Goal: Task Accomplishment & Management: Complete application form

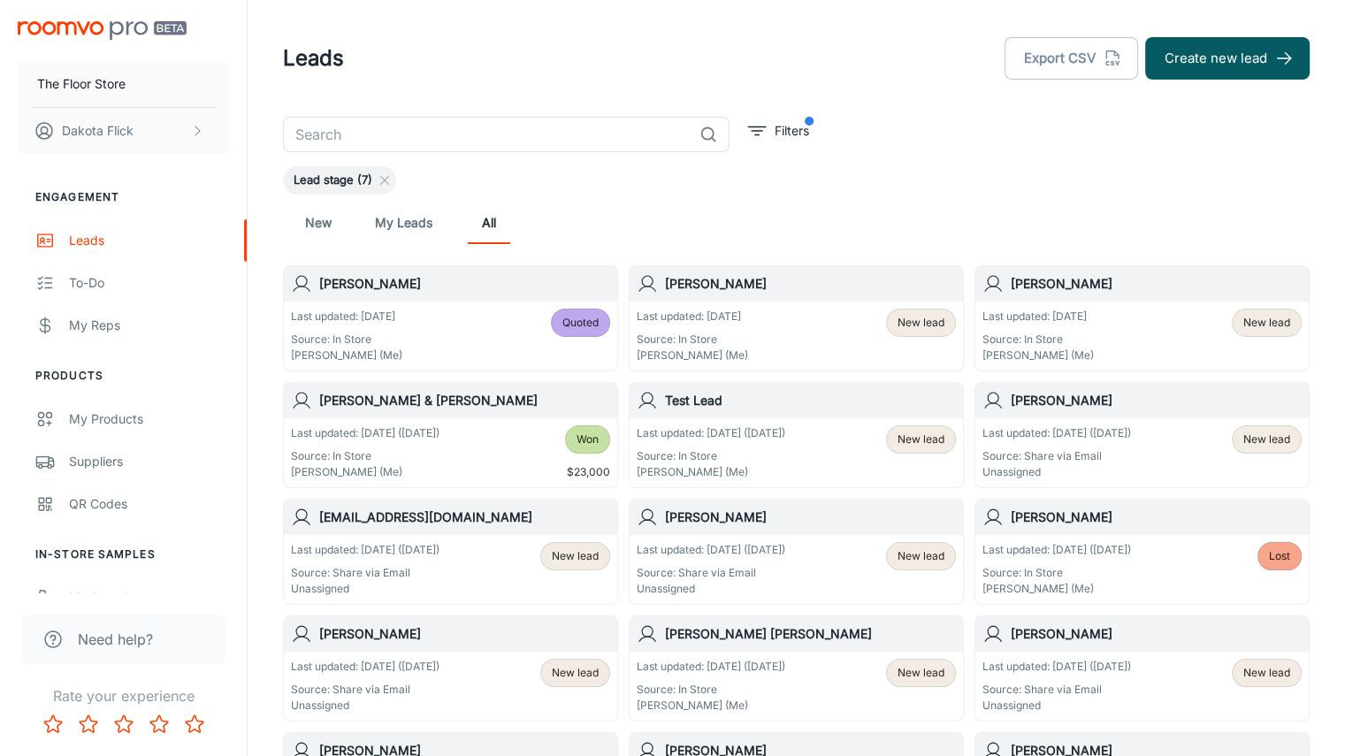
click at [530, 318] on div "Last updated: [DATE] Source: In Store Dakota Flick (Me) Quoted" at bounding box center [450, 336] width 319 height 55
click at [155, 113] on button "[PERSON_NAME]" at bounding box center [123, 131] width 211 height 46
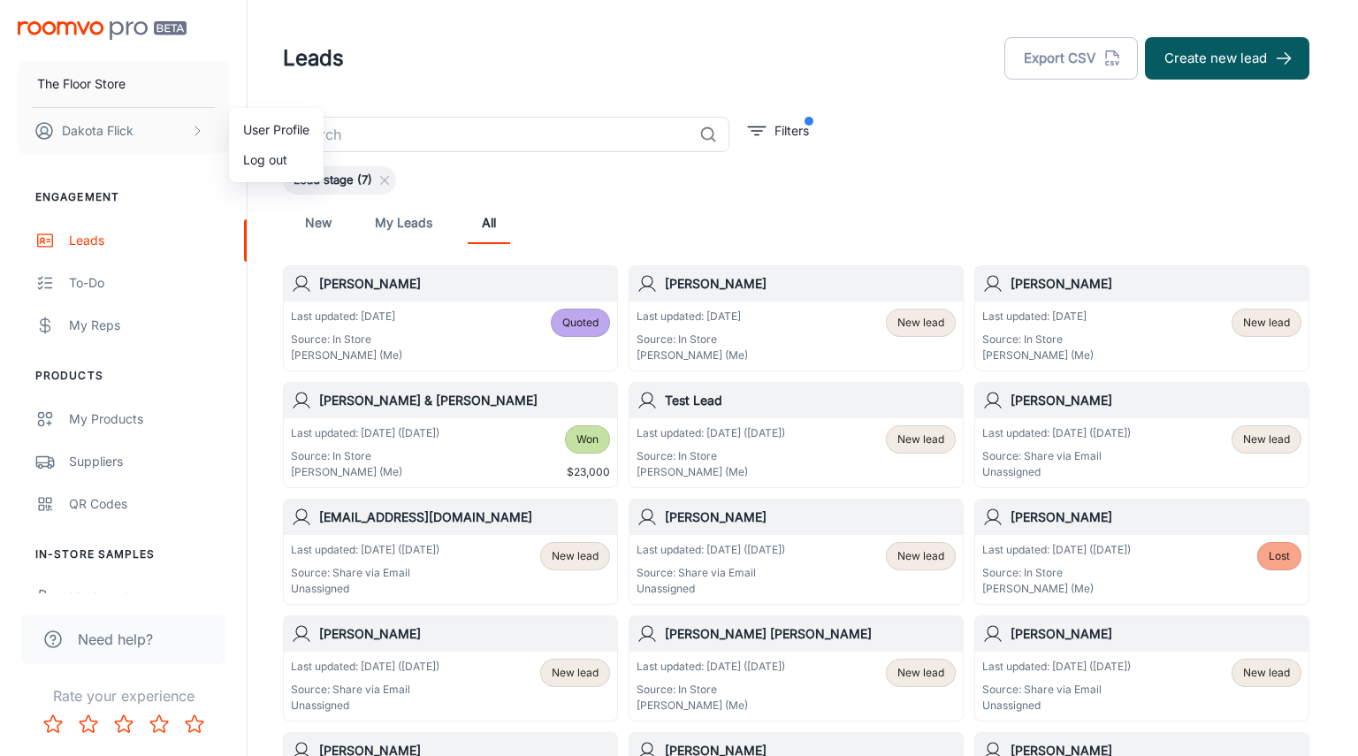
click at [519, 80] on div at bounding box center [679, 378] width 1358 height 756
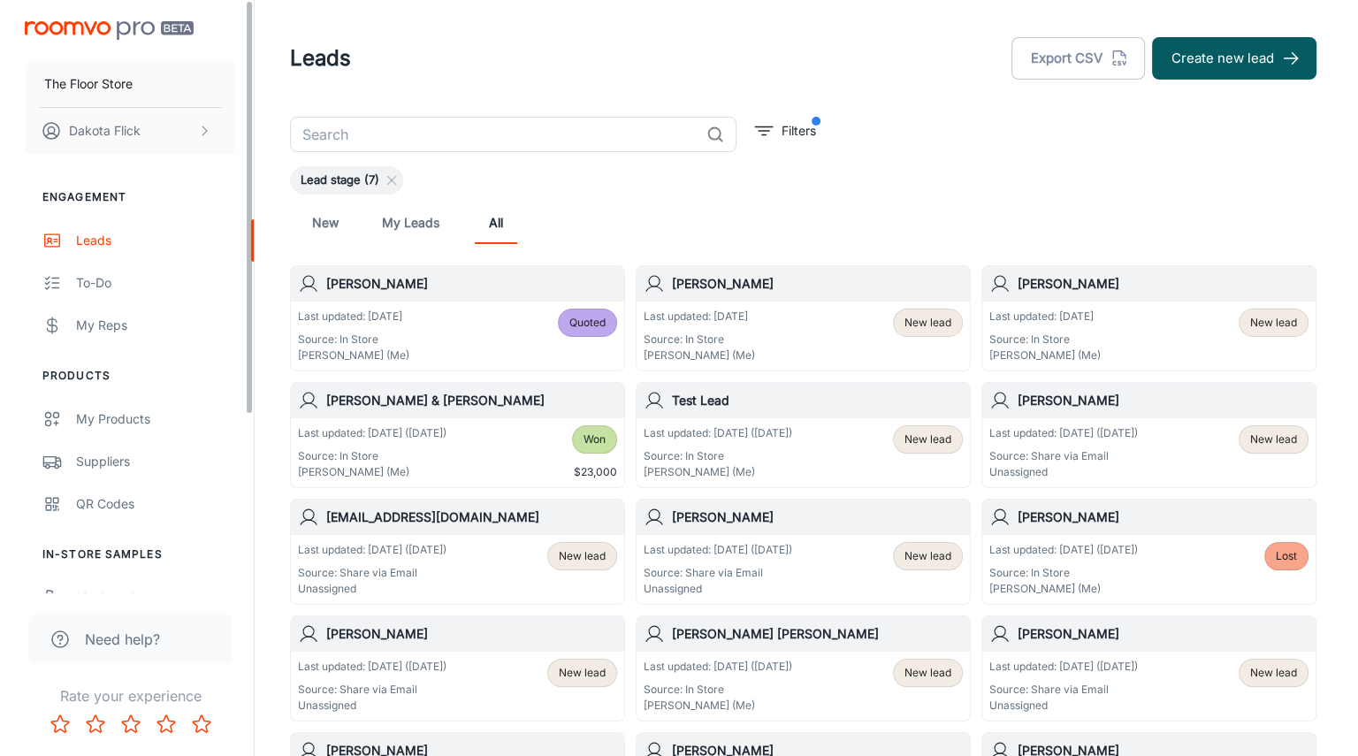
scroll to position [255, 0]
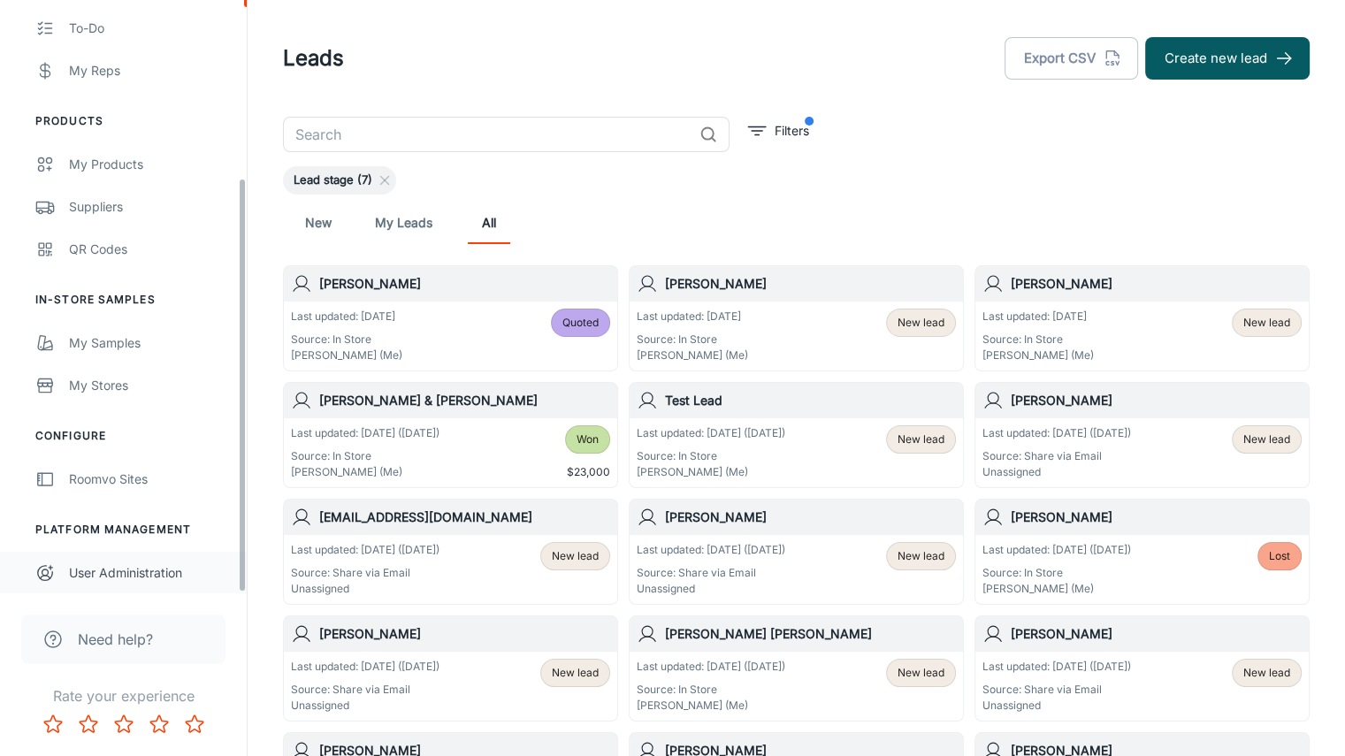
click at [113, 563] on div "User Administration" at bounding box center [149, 572] width 160 height 19
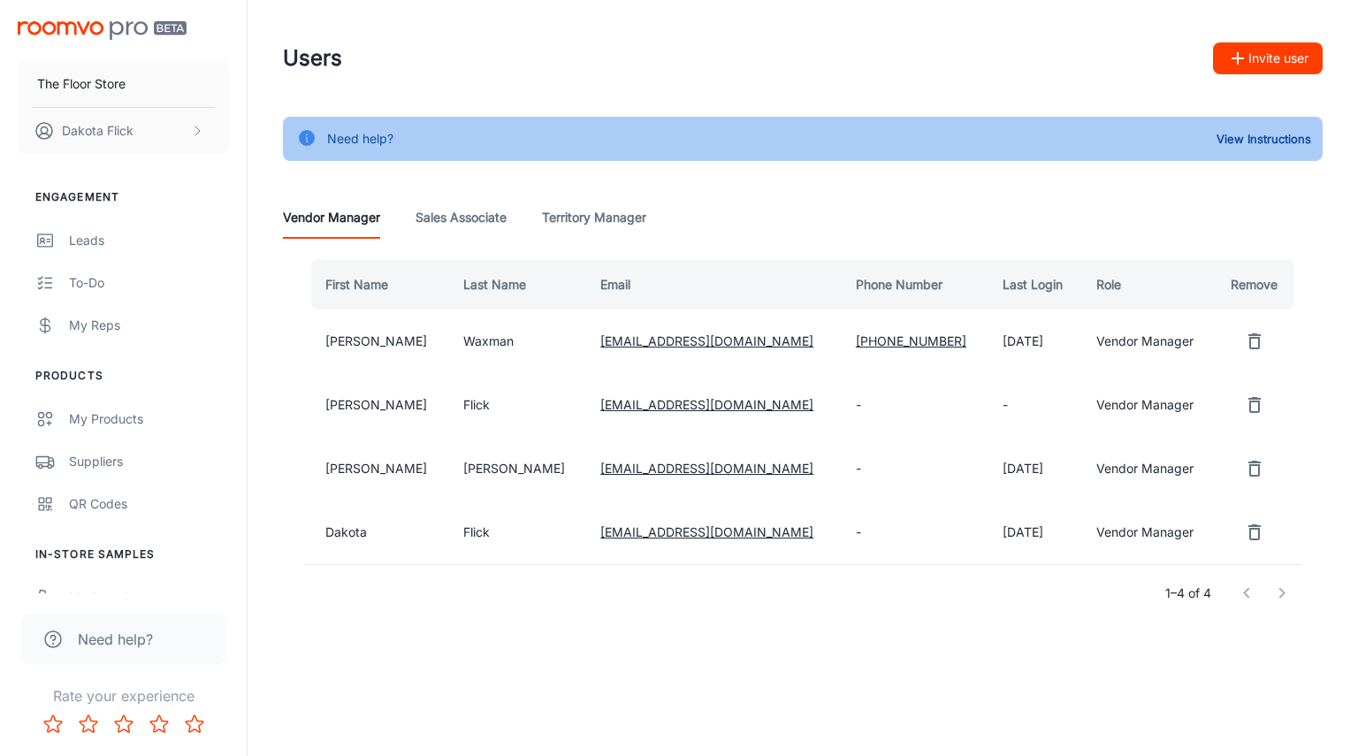
click at [580, 203] on Manager "Territory Manager" at bounding box center [594, 217] width 104 height 42
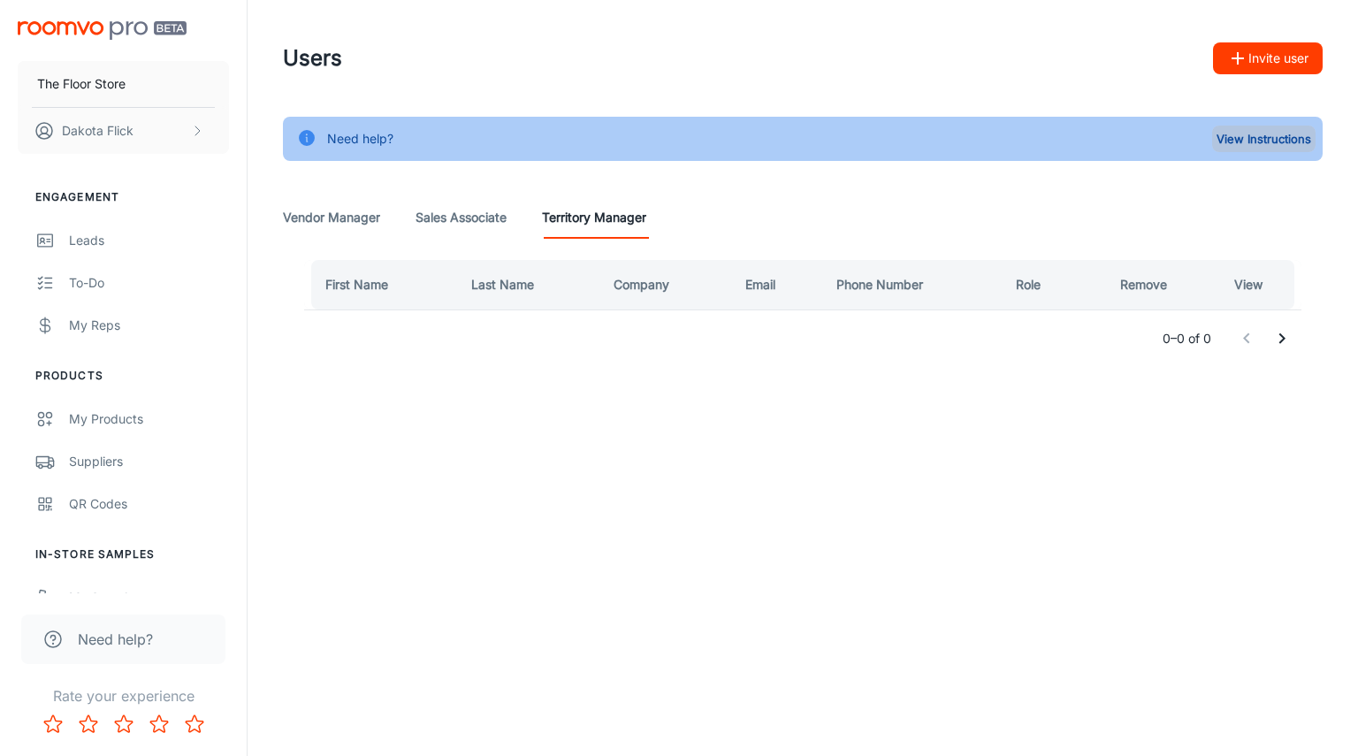
click at [1257, 140] on button "View Instructions" at bounding box center [1263, 139] width 103 height 27
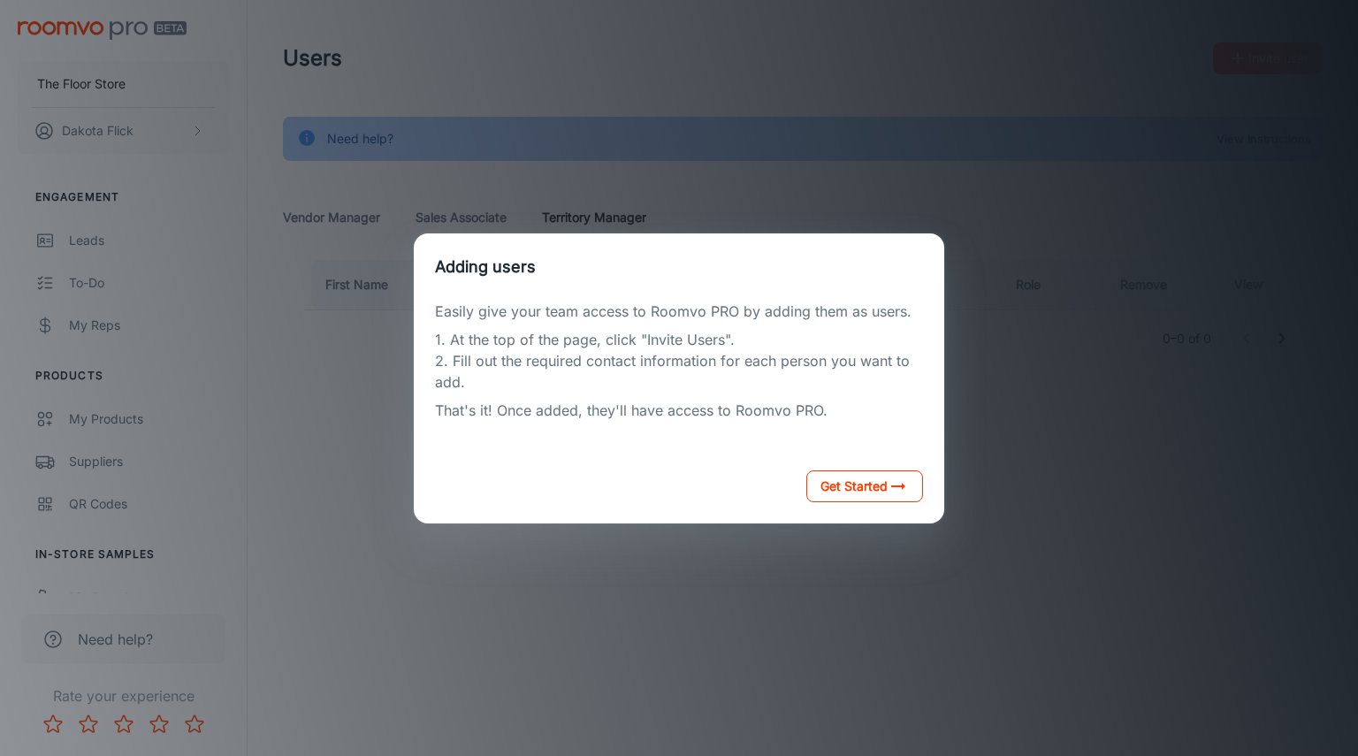
click at [888, 484] on icon "button" at bounding box center [898, 486] width 21 height 21
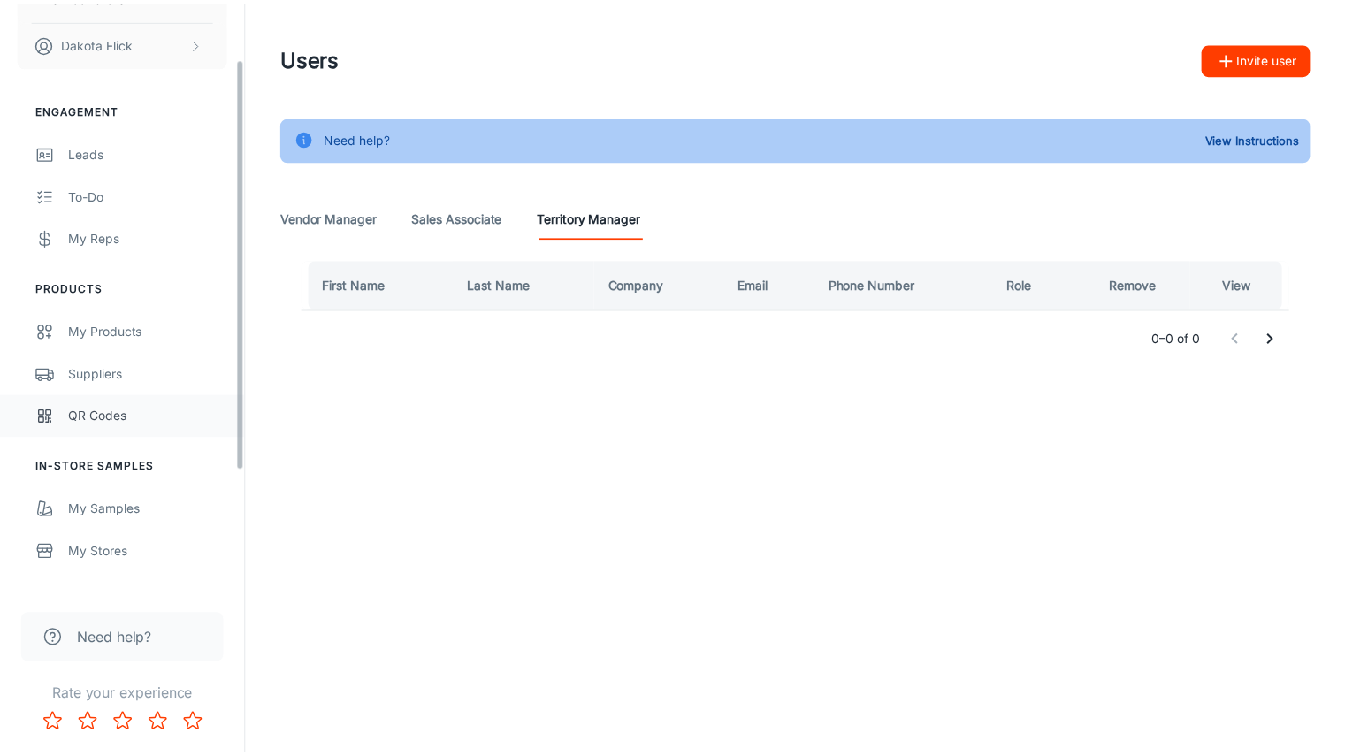
scroll to position [88, 0]
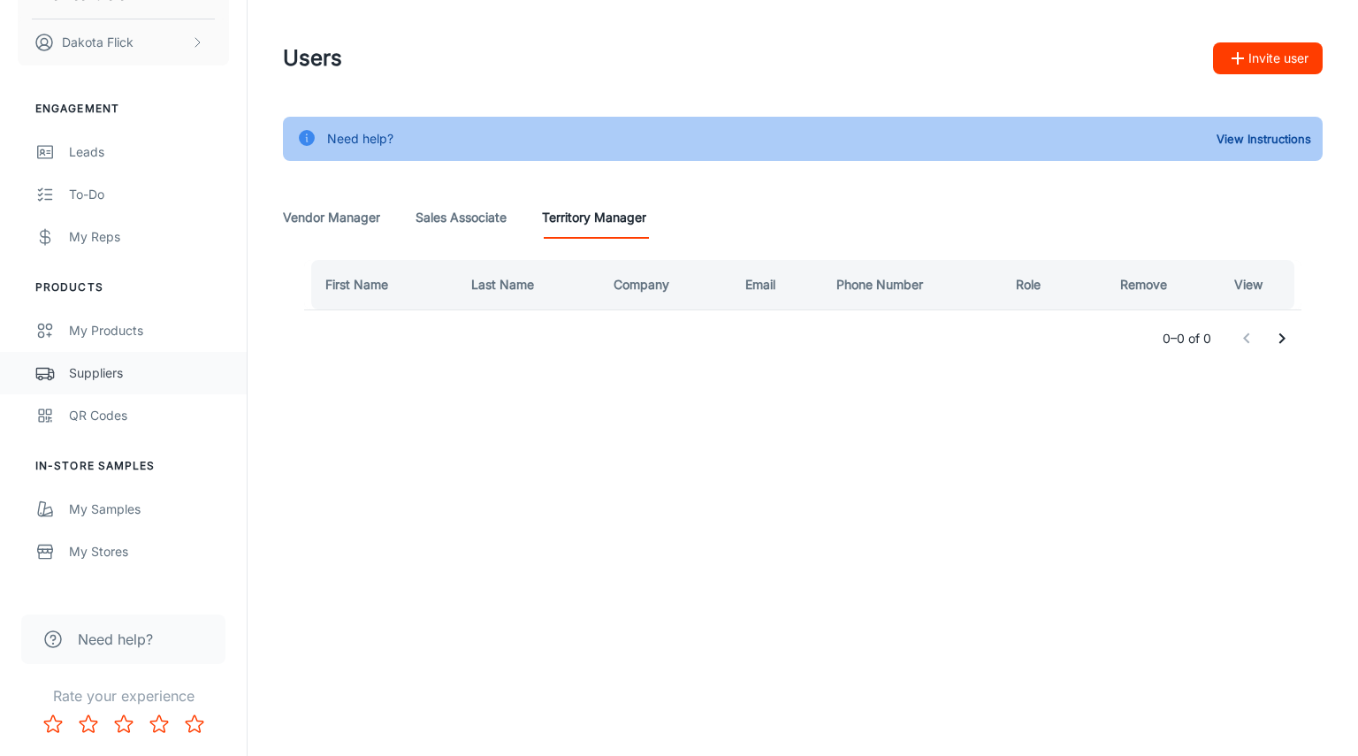
click at [115, 388] on link "Suppliers" at bounding box center [123, 373] width 247 height 42
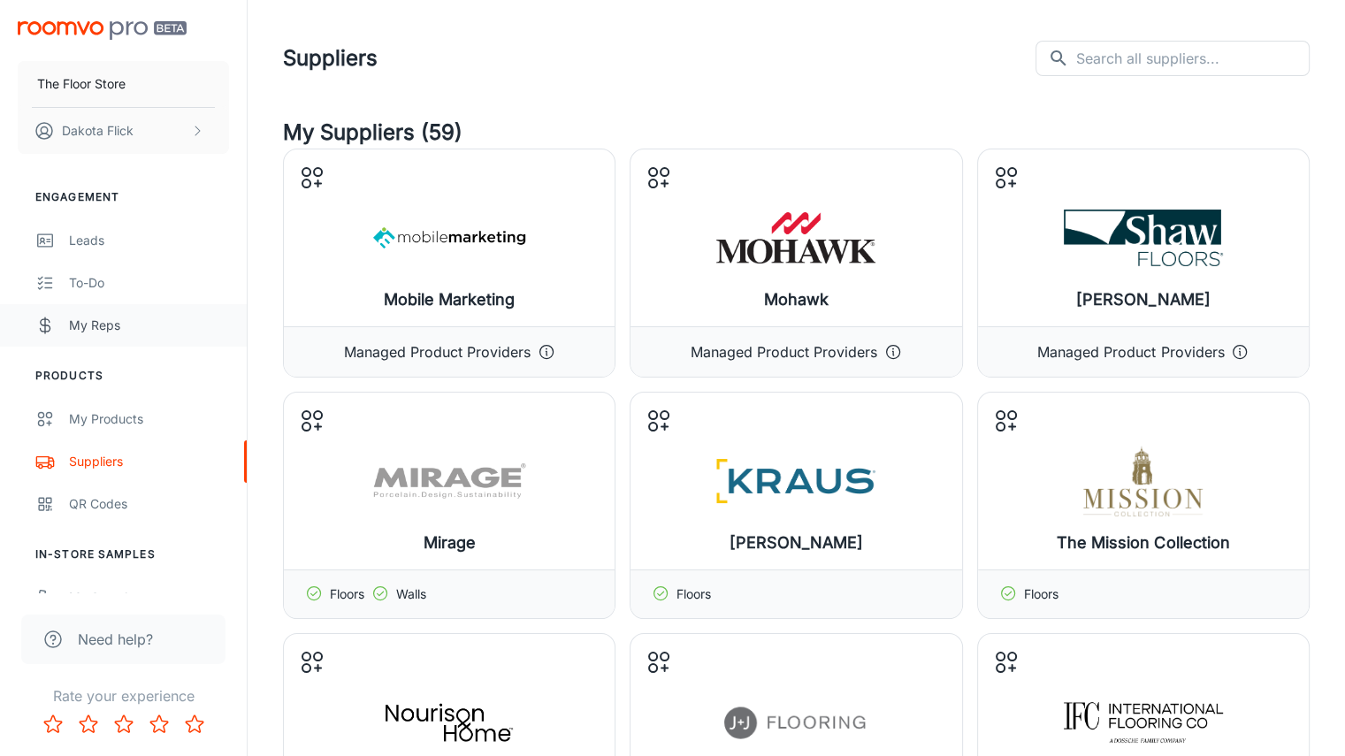
click at [95, 336] on link "My Reps" at bounding box center [123, 325] width 247 height 42
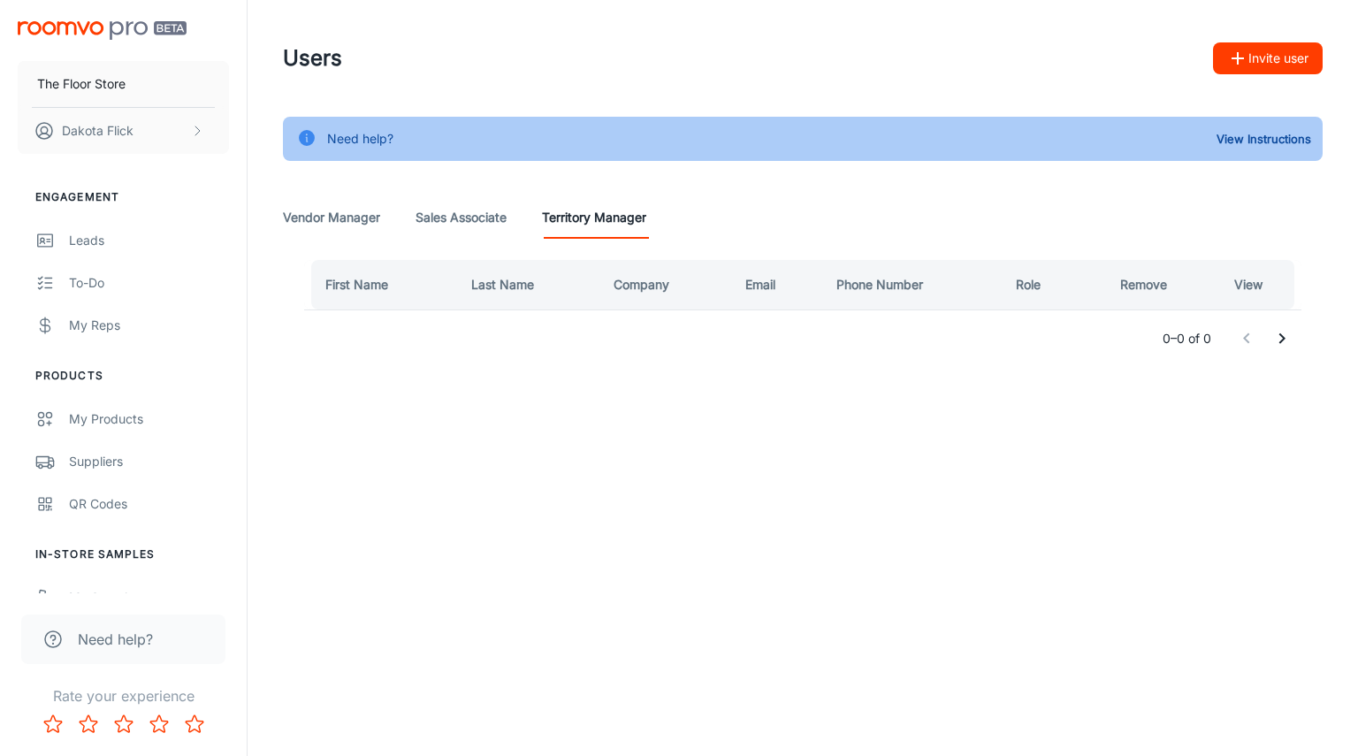
click at [464, 230] on Associate "Sales Associate" at bounding box center [460, 217] width 91 height 42
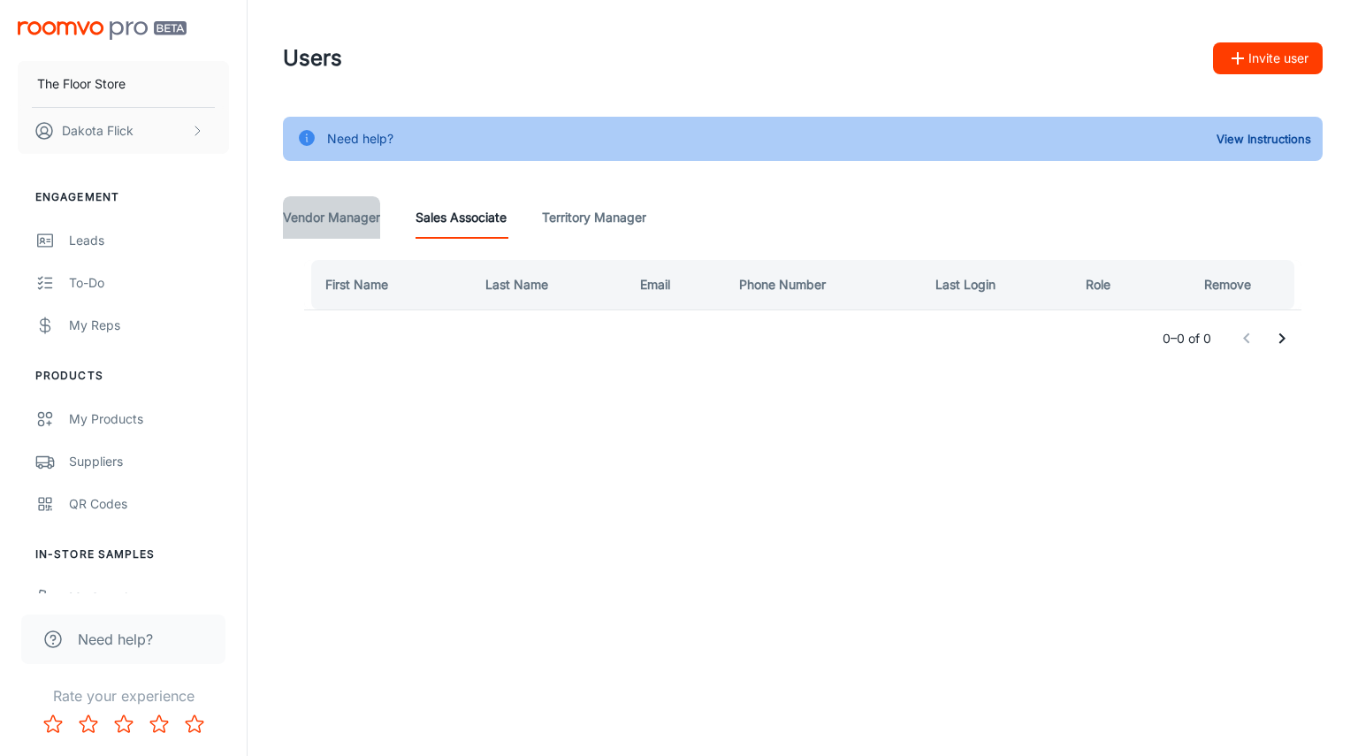
click at [326, 230] on Manager "Vendor Manager" at bounding box center [331, 217] width 97 height 42
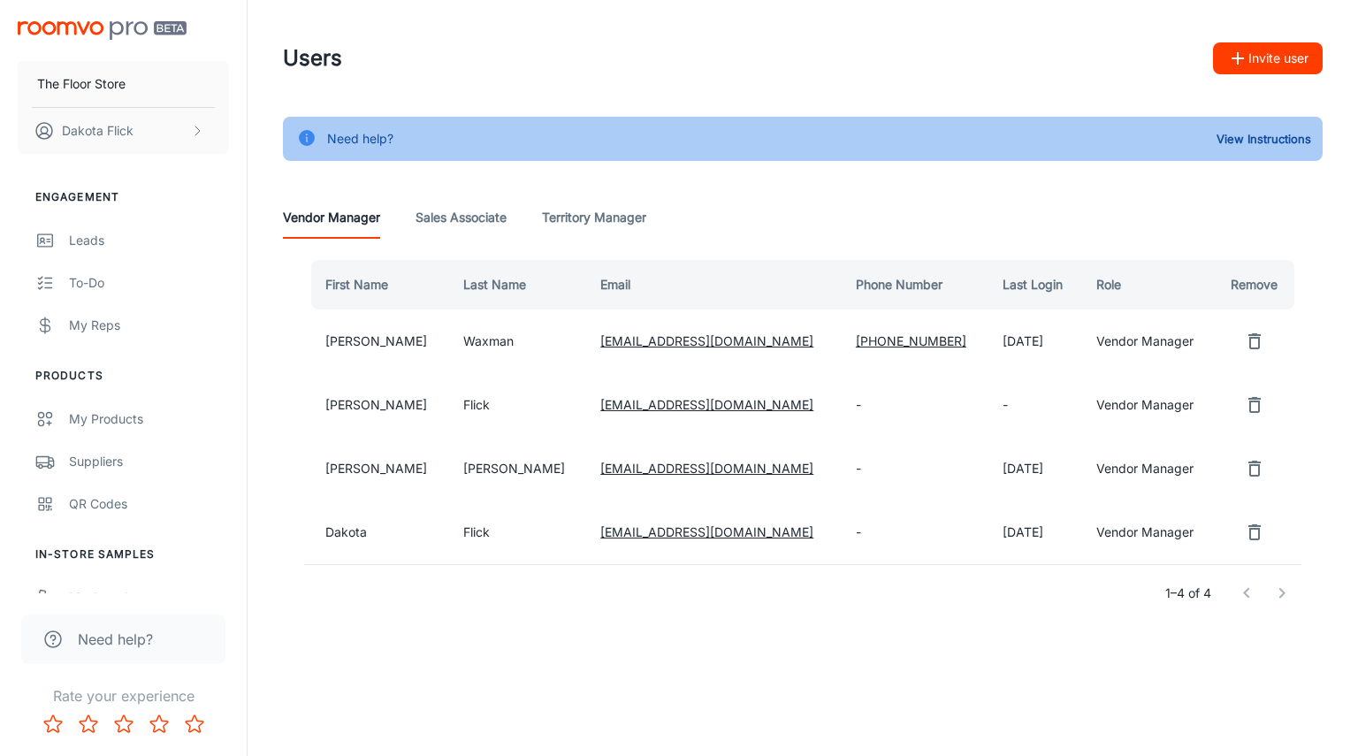
click at [461, 225] on Associate "Sales Associate" at bounding box center [460, 217] width 91 height 42
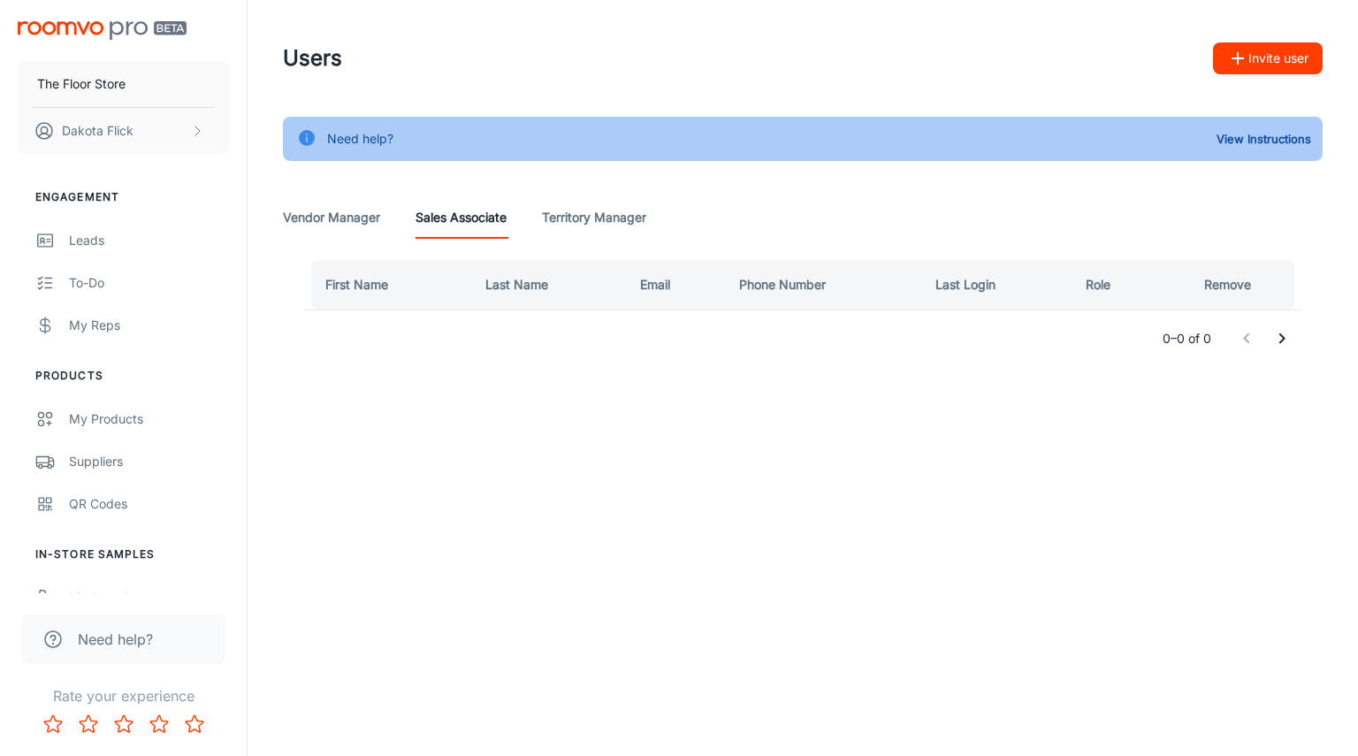
click at [1267, 56] on button "Invite user" at bounding box center [1268, 58] width 110 height 32
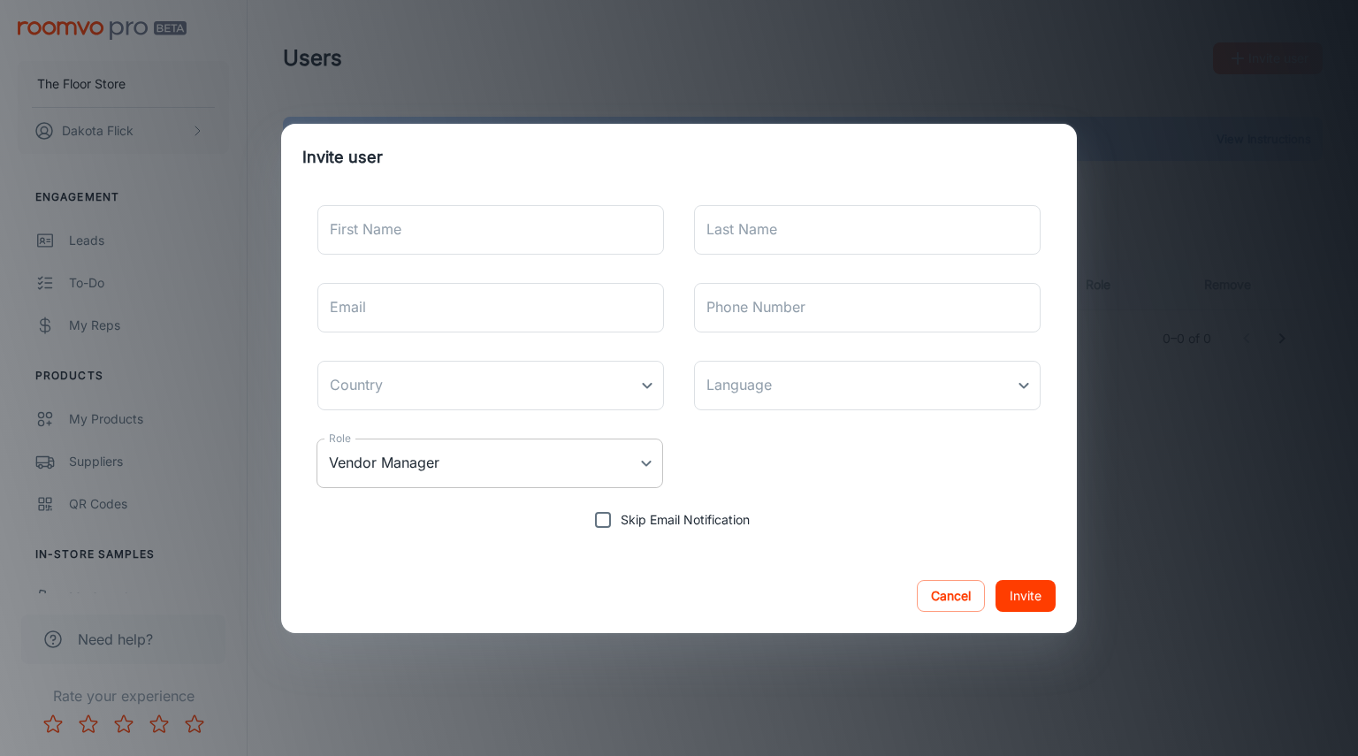
click at [546, 459] on body "The Floor Store Dakota Flick Engagement Leads To-do My Reps Products My Product…" at bounding box center [679, 378] width 1358 height 756
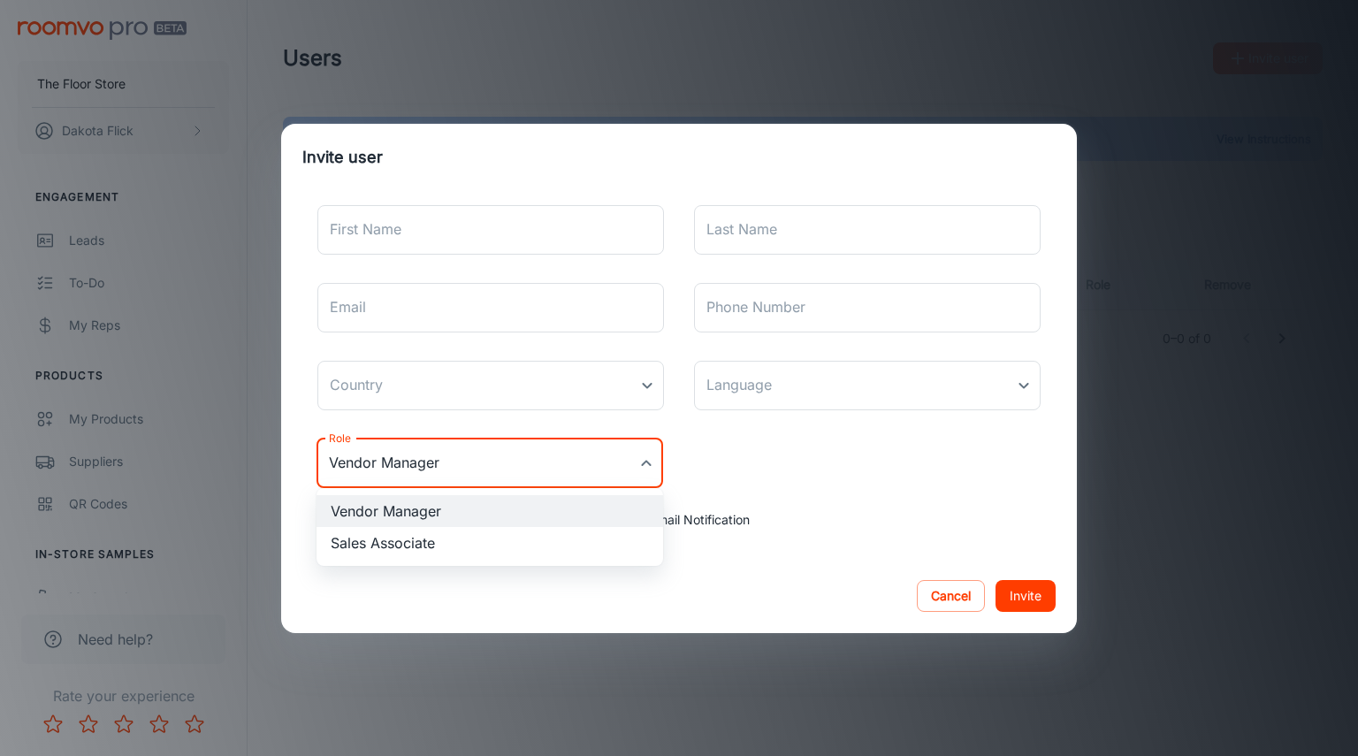
click at [423, 533] on li "Sales Associate" at bounding box center [489, 543] width 347 height 32
type input "Sales Associate"
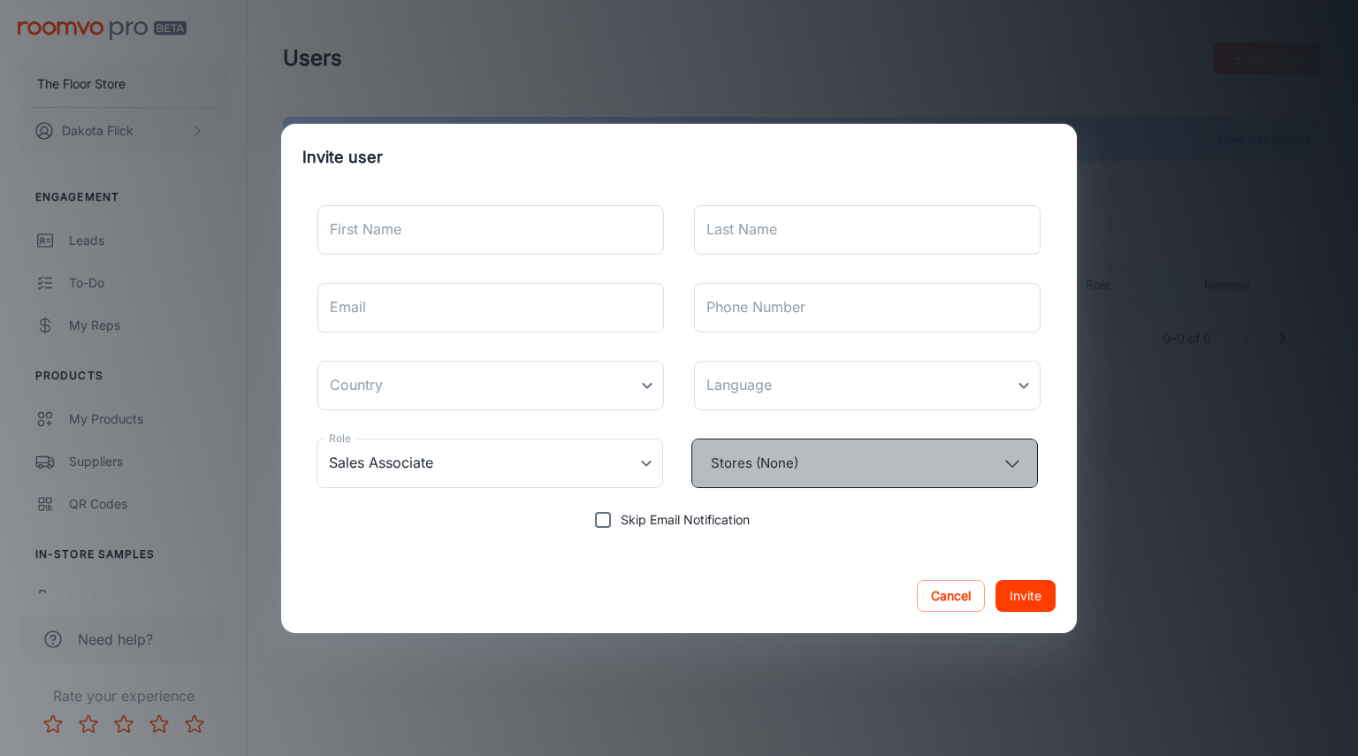
click at [801, 466] on button "Stores (None)" at bounding box center [864, 463] width 347 height 50
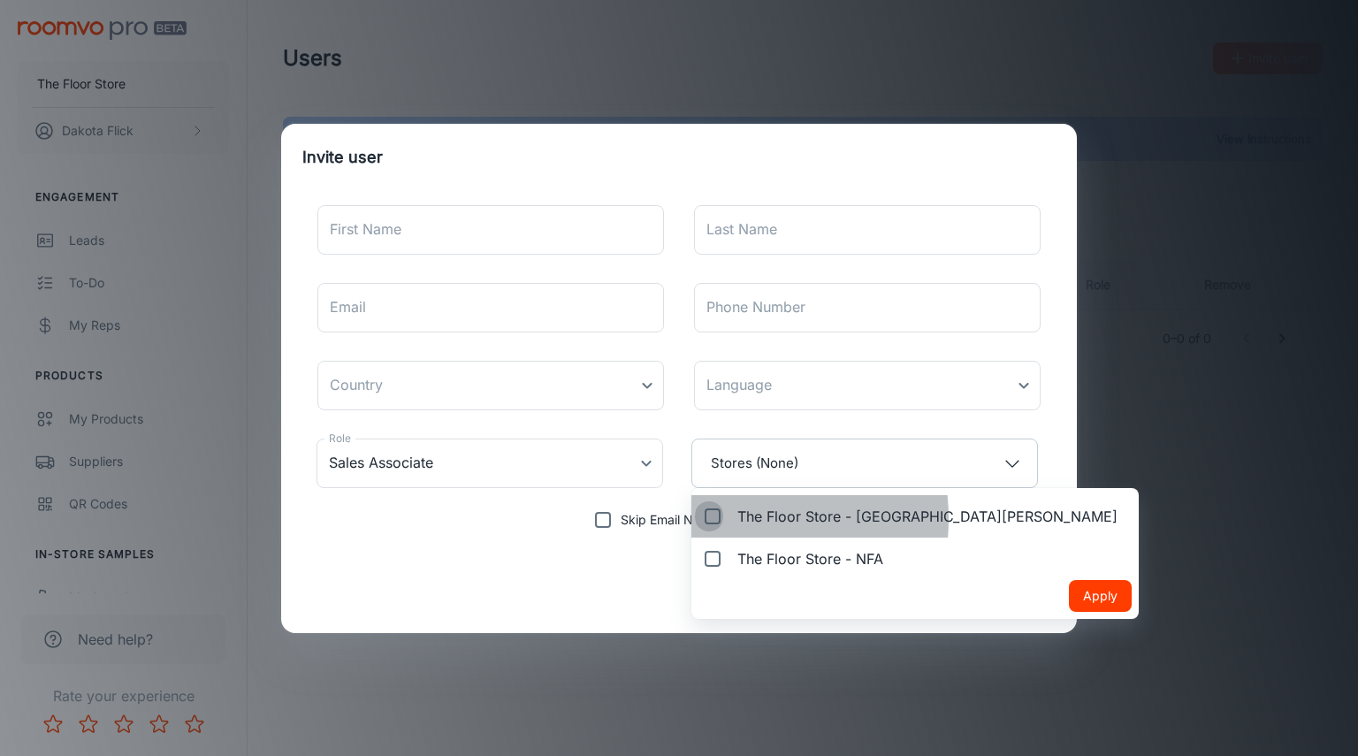
click at [714, 519] on input "The Floor Store - [GEOGRAPHIC_DATA][PERSON_NAME]" at bounding box center [709, 516] width 28 height 35
checkbox input "true"
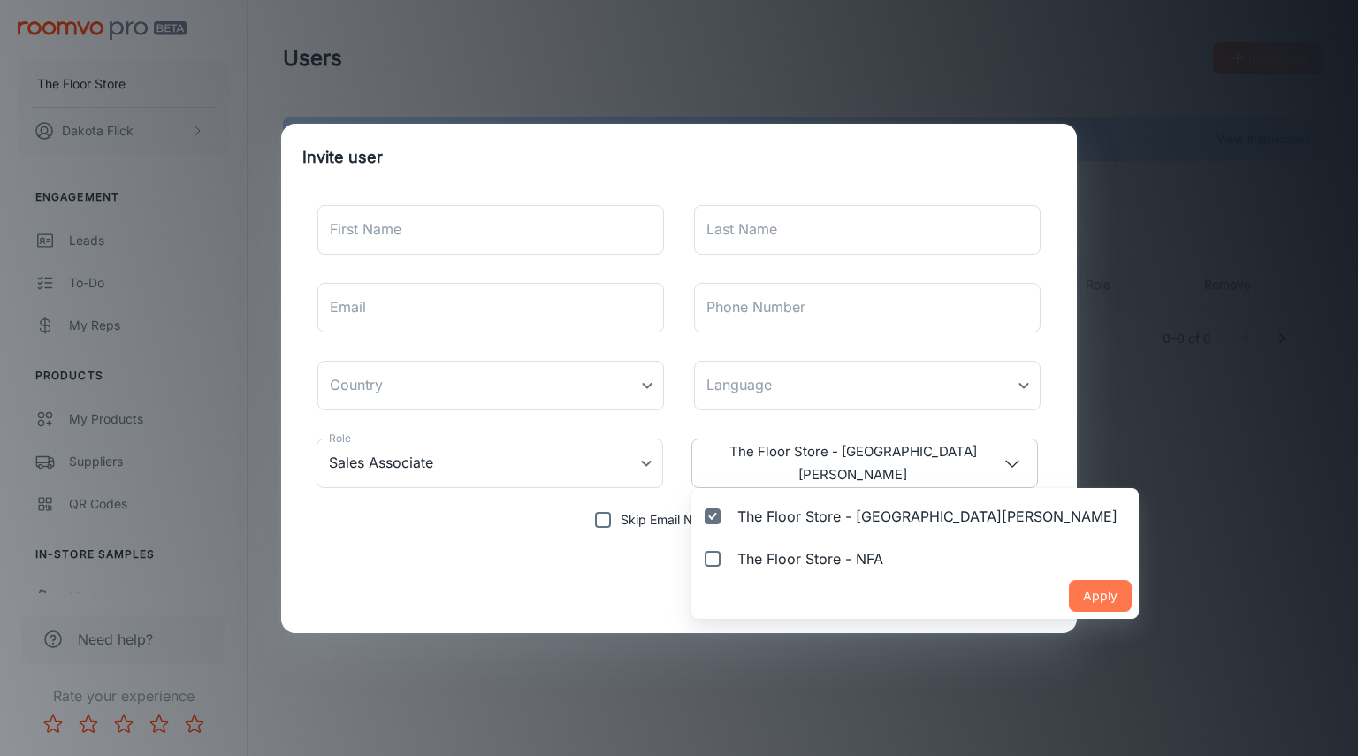
click at [1069, 595] on button "Apply" at bounding box center [1100, 596] width 63 height 32
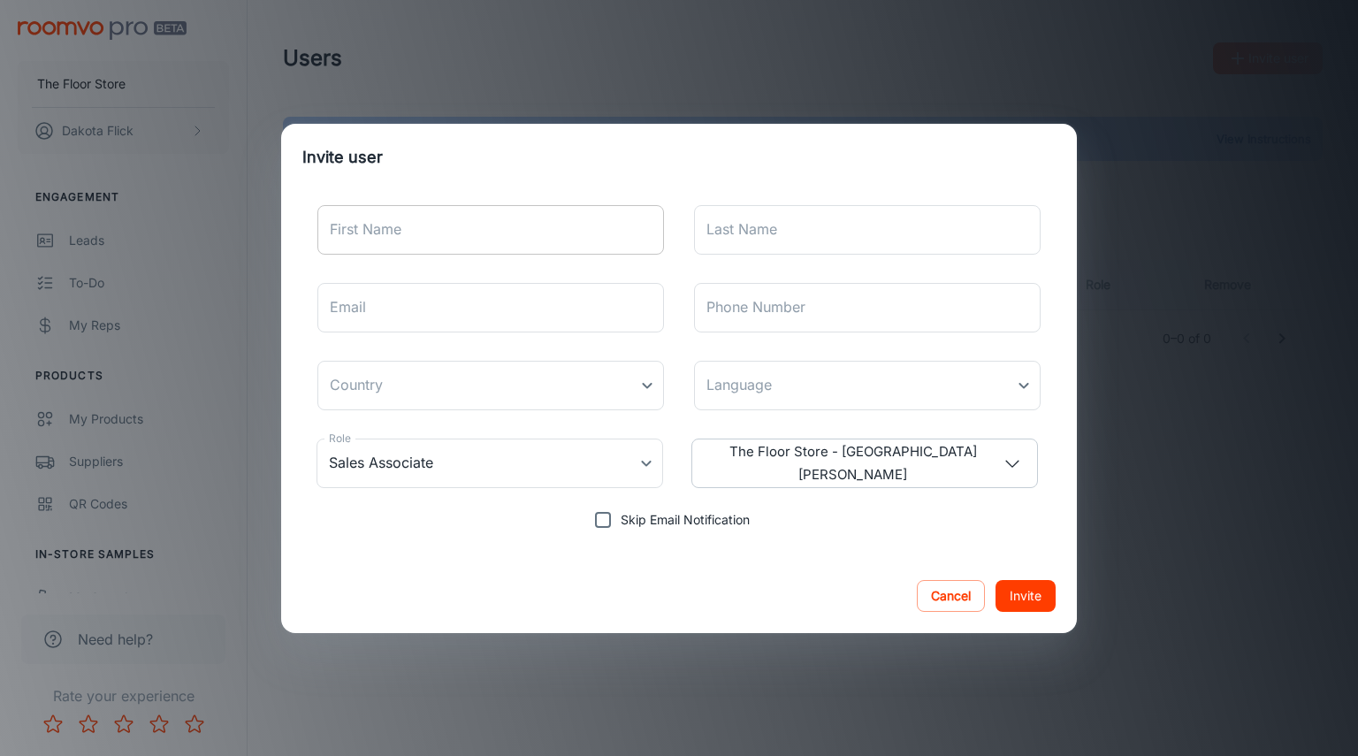
click at [464, 217] on input "First Name" at bounding box center [490, 230] width 347 height 50
type input "[PERSON_NAME]"
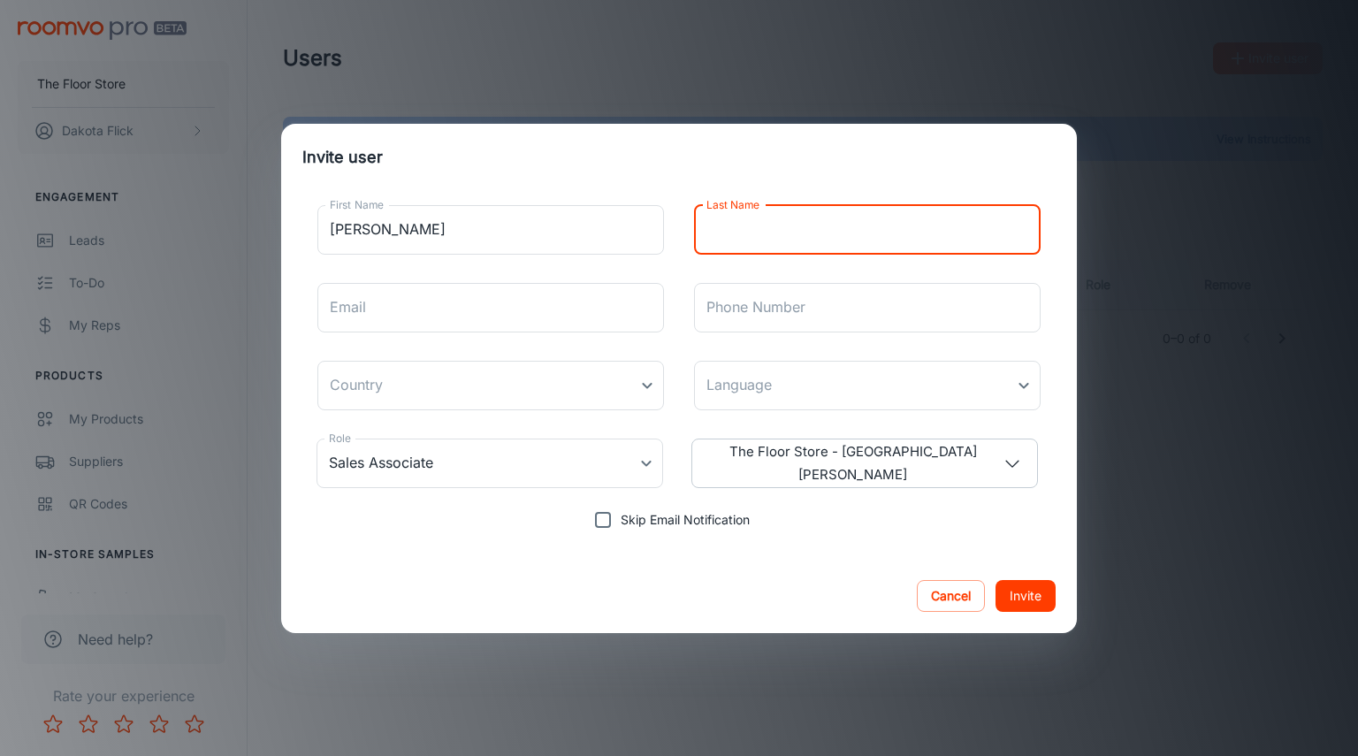
click at [748, 232] on input "Last Name" at bounding box center [867, 230] width 347 height 50
type input "Marmier"
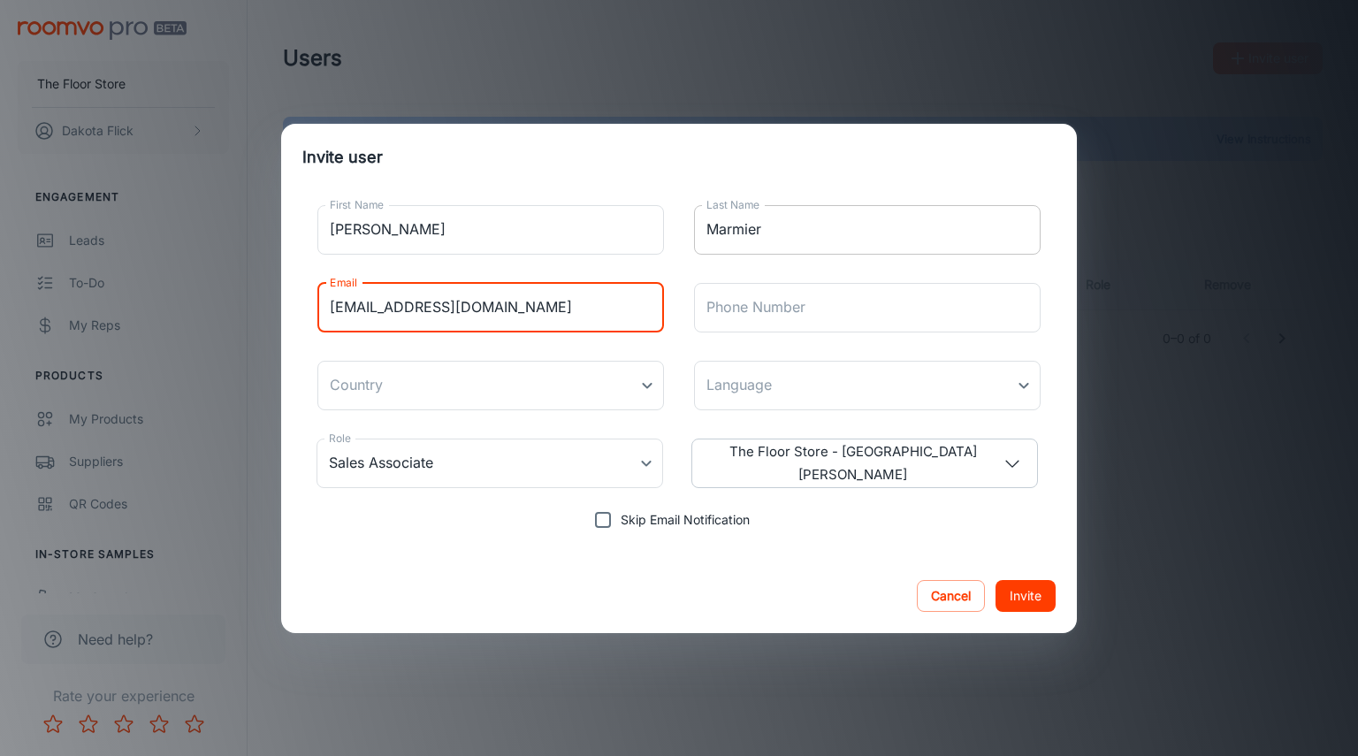
type input "[EMAIL_ADDRESS][DOMAIN_NAME]"
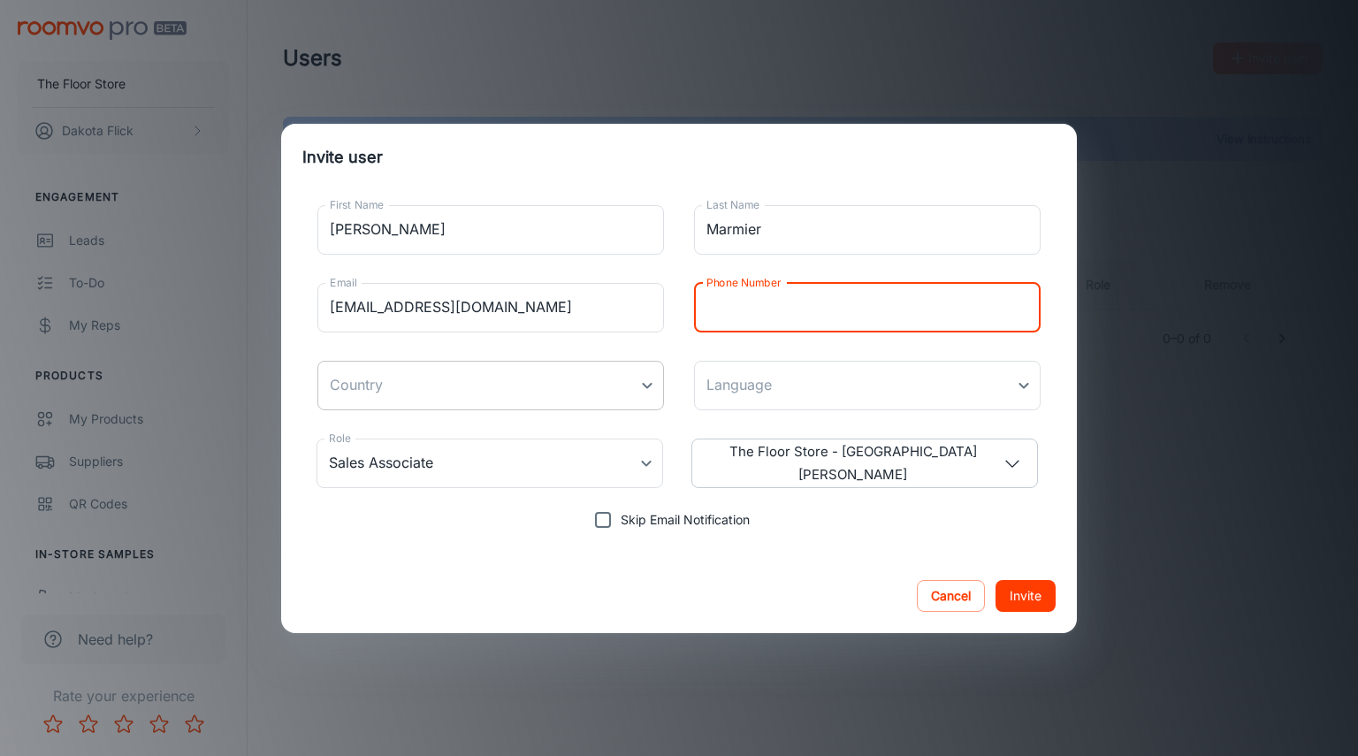
click at [635, 391] on body "The Floor Store Dakota Flick Engagement Leads To-do My Reps Products My Product…" at bounding box center [679, 378] width 1358 height 756
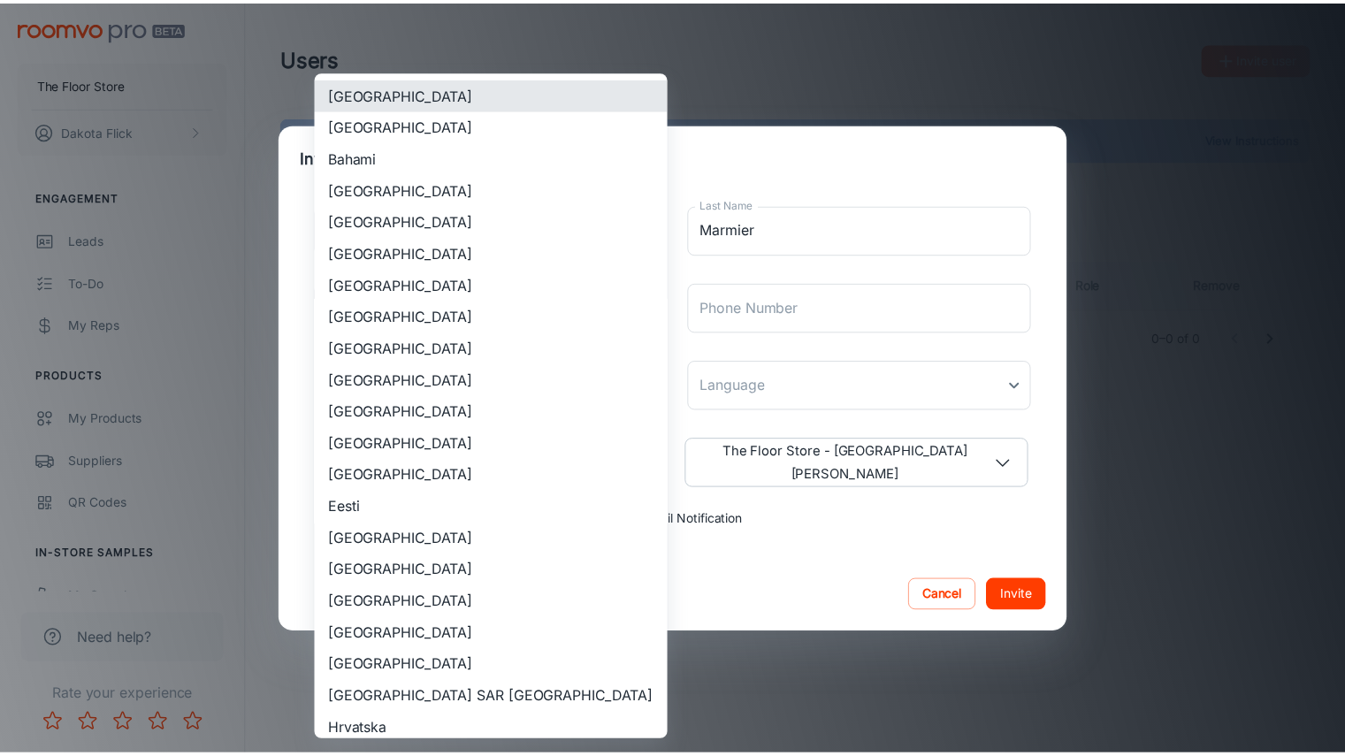
scroll to position [1501, 0]
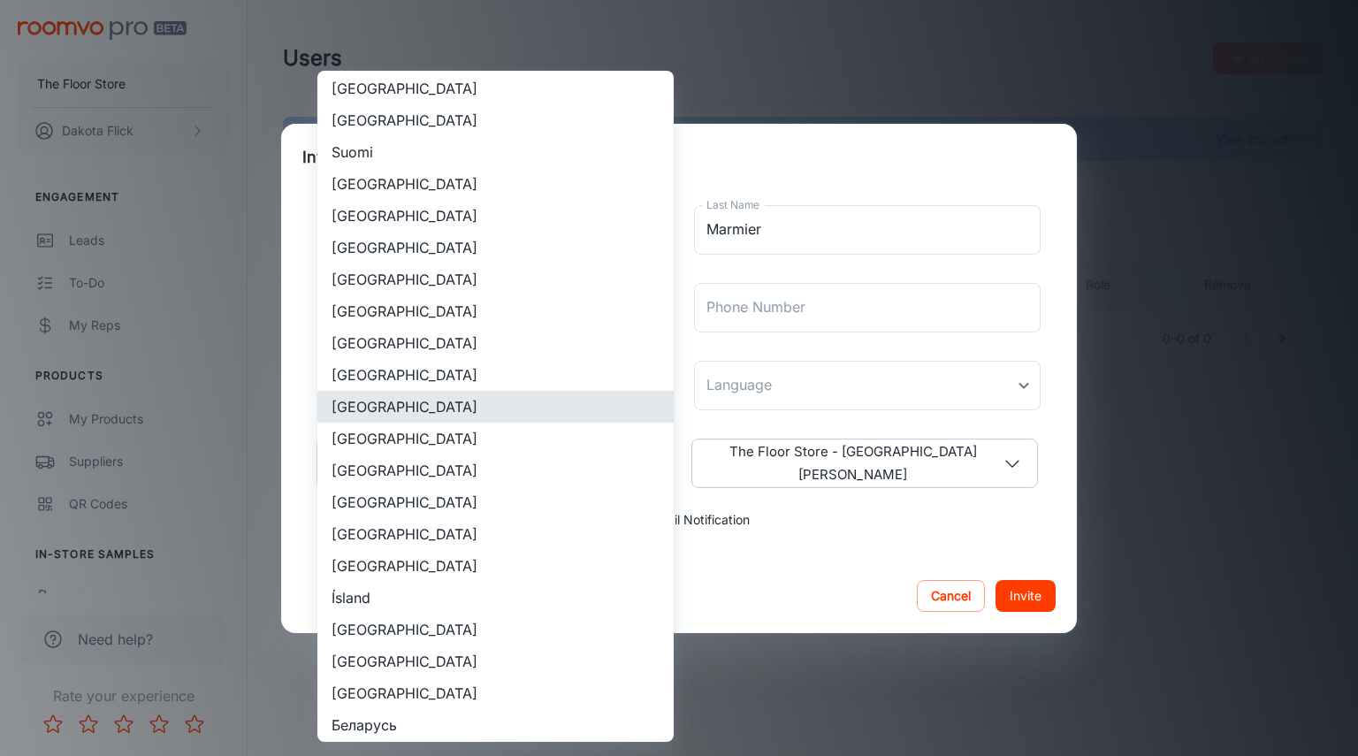
click at [391, 476] on li "[GEOGRAPHIC_DATA]" at bounding box center [495, 470] width 356 height 32
type input "[GEOGRAPHIC_DATA]"
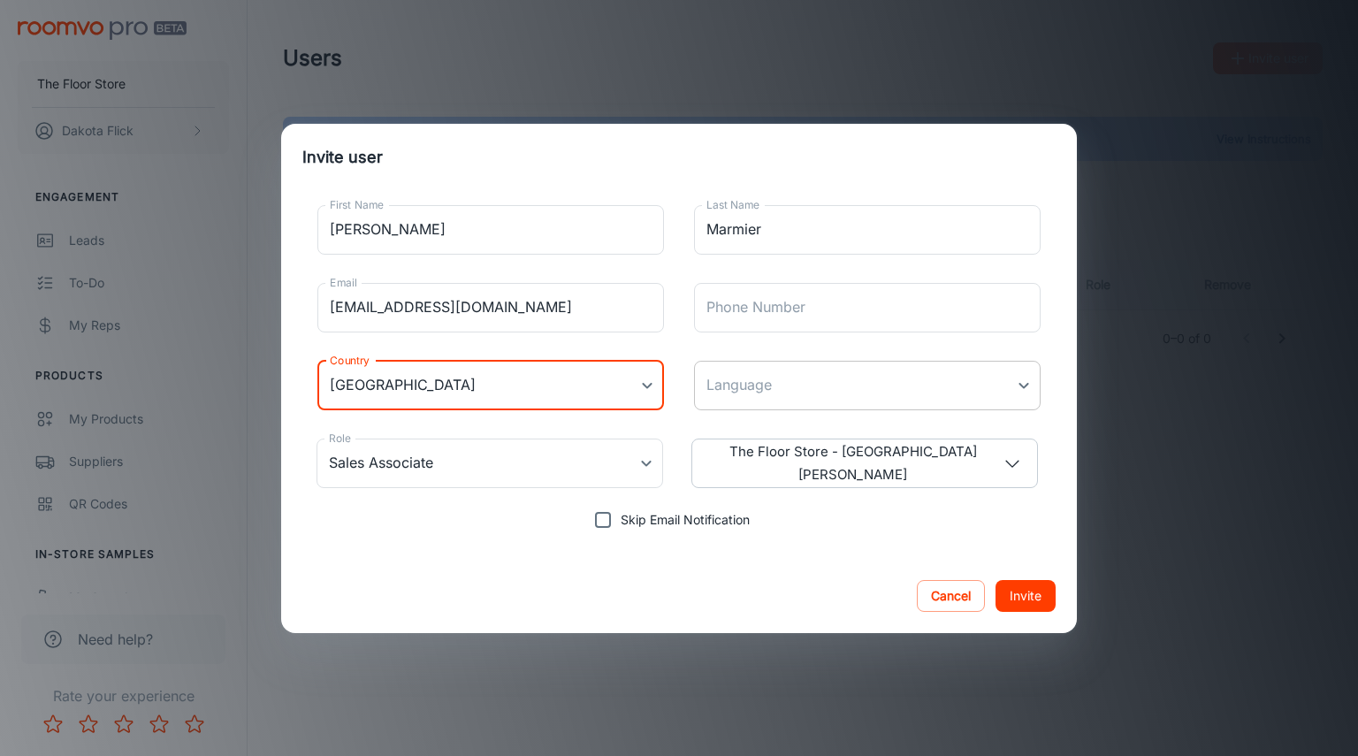
click at [831, 388] on body "The Floor Store Dakota Flick Engagement Leads To-do My Reps Products My Product…" at bounding box center [679, 378] width 1358 height 756
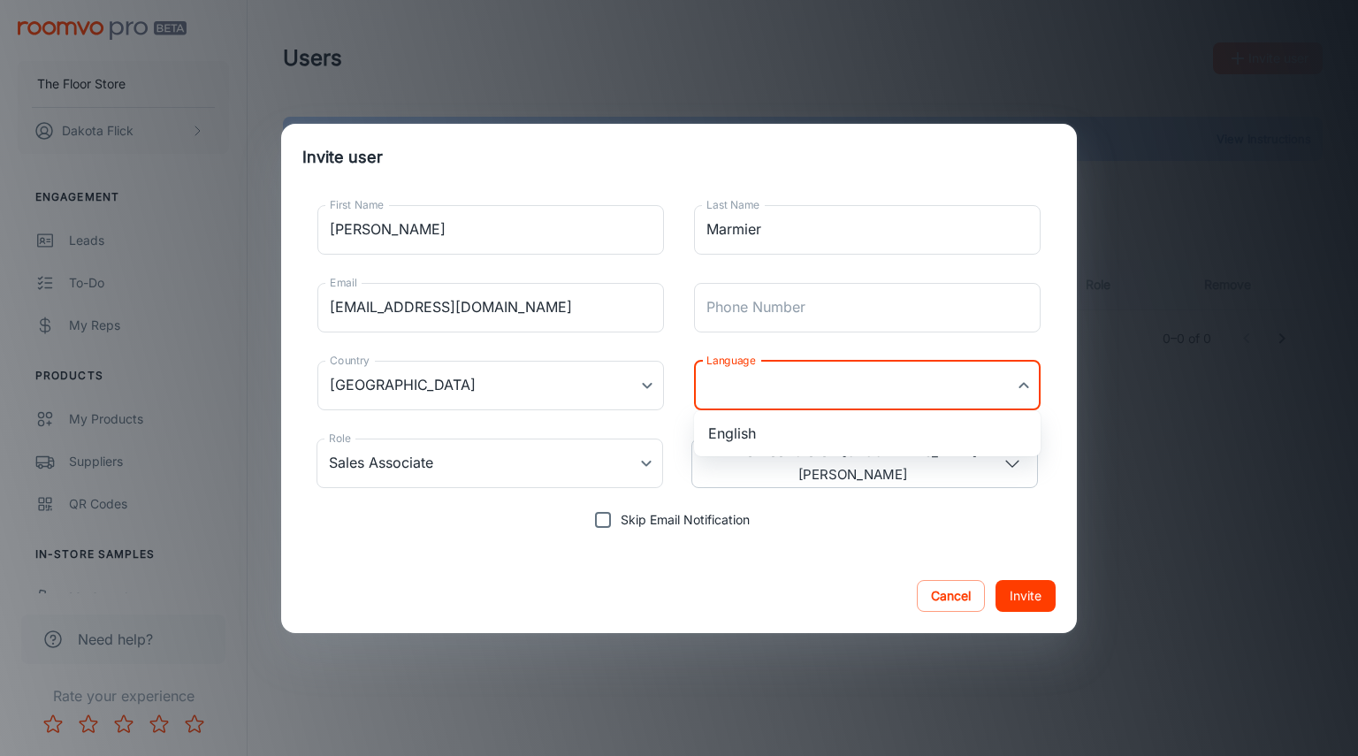
click at [784, 429] on li "English" at bounding box center [867, 433] width 347 height 32
type input "en-us"
click at [827, 307] on input "Phone Number" at bounding box center [867, 308] width 347 height 50
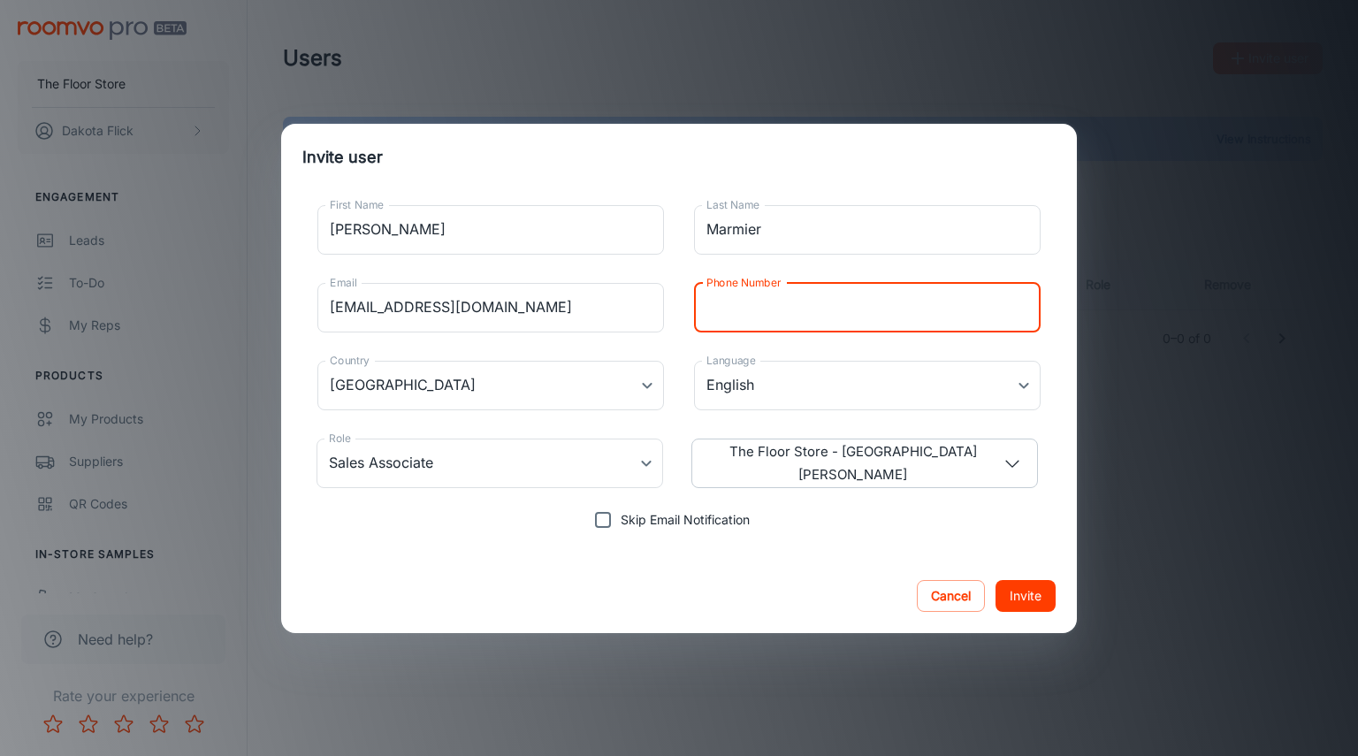
click at [678, 567] on div "Cancel Invite" at bounding box center [679, 596] width 796 height 74
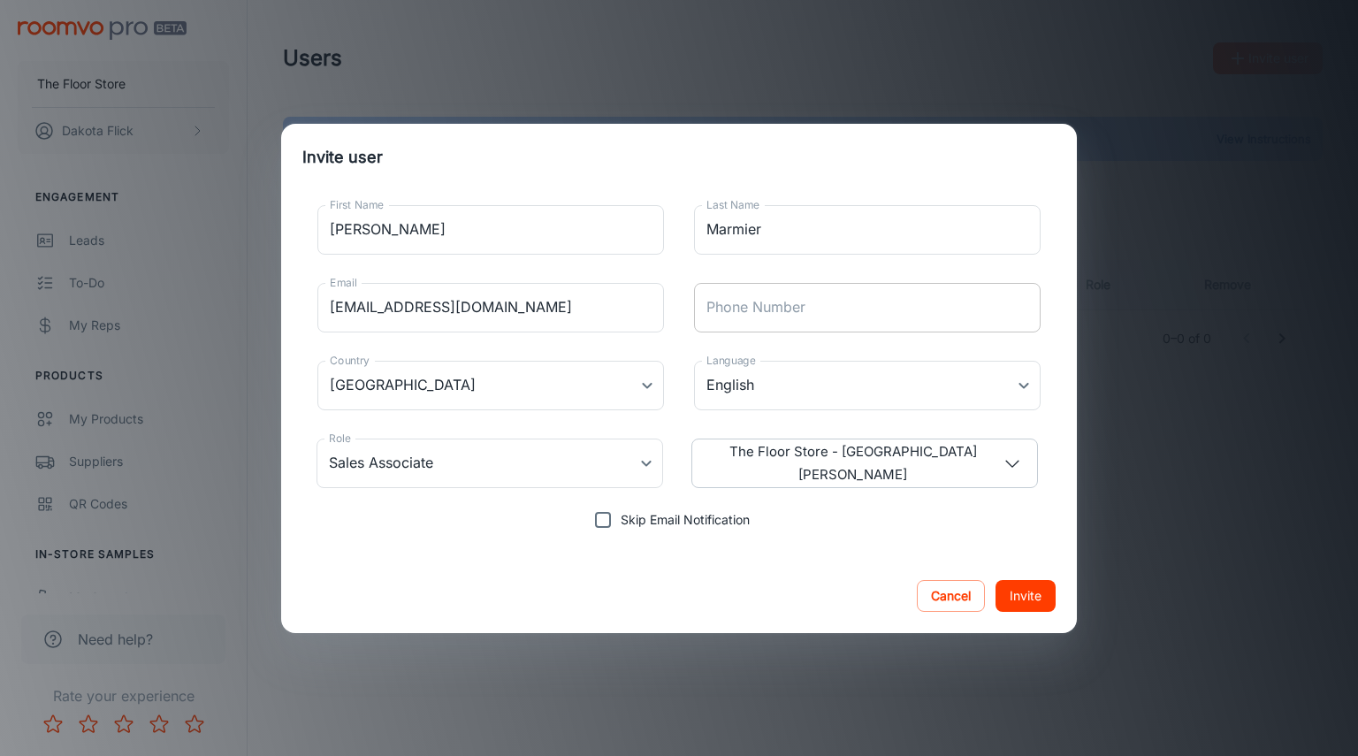
click at [825, 303] on input "Phone Number" at bounding box center [867, 308] width 347 height 50
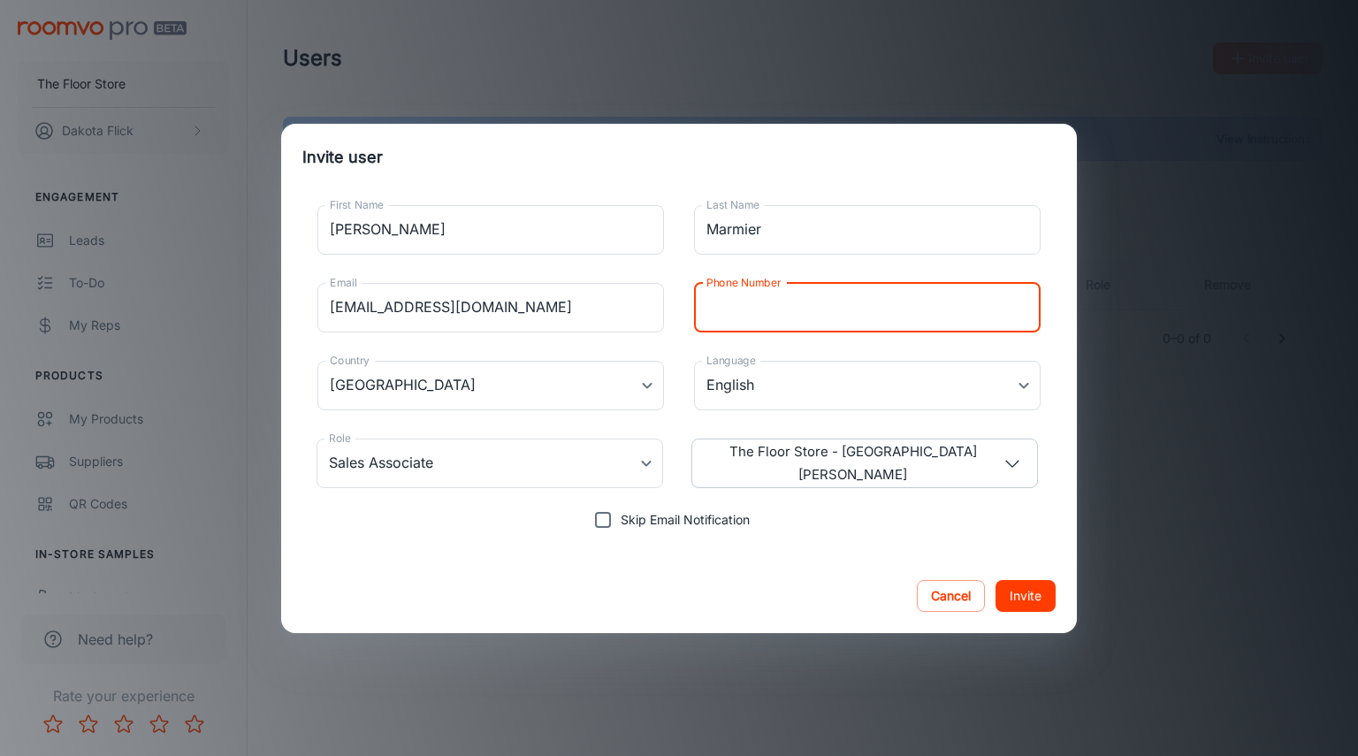
click at [767, 312] on input "Phone Number" at bounding box center [867, 308] width 347 height 50
click at [789, 314] on input "Phone Number" at bounding box center [867, 308] width 347 height 50
type input "[PHONE_NUMBER]"
click at [1036, 597] on button "Invite" at bounding box center [1025, 596] width 60 height 32
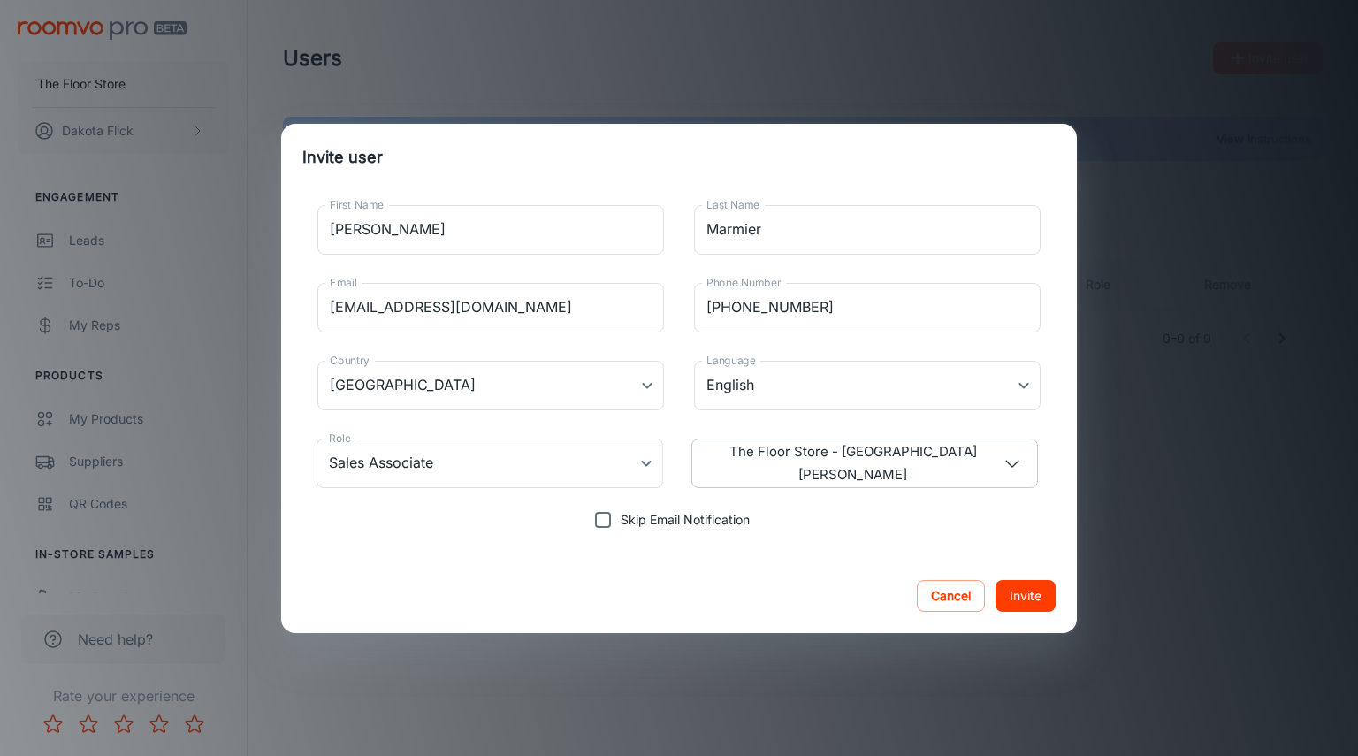
type input "Vendor Manager"
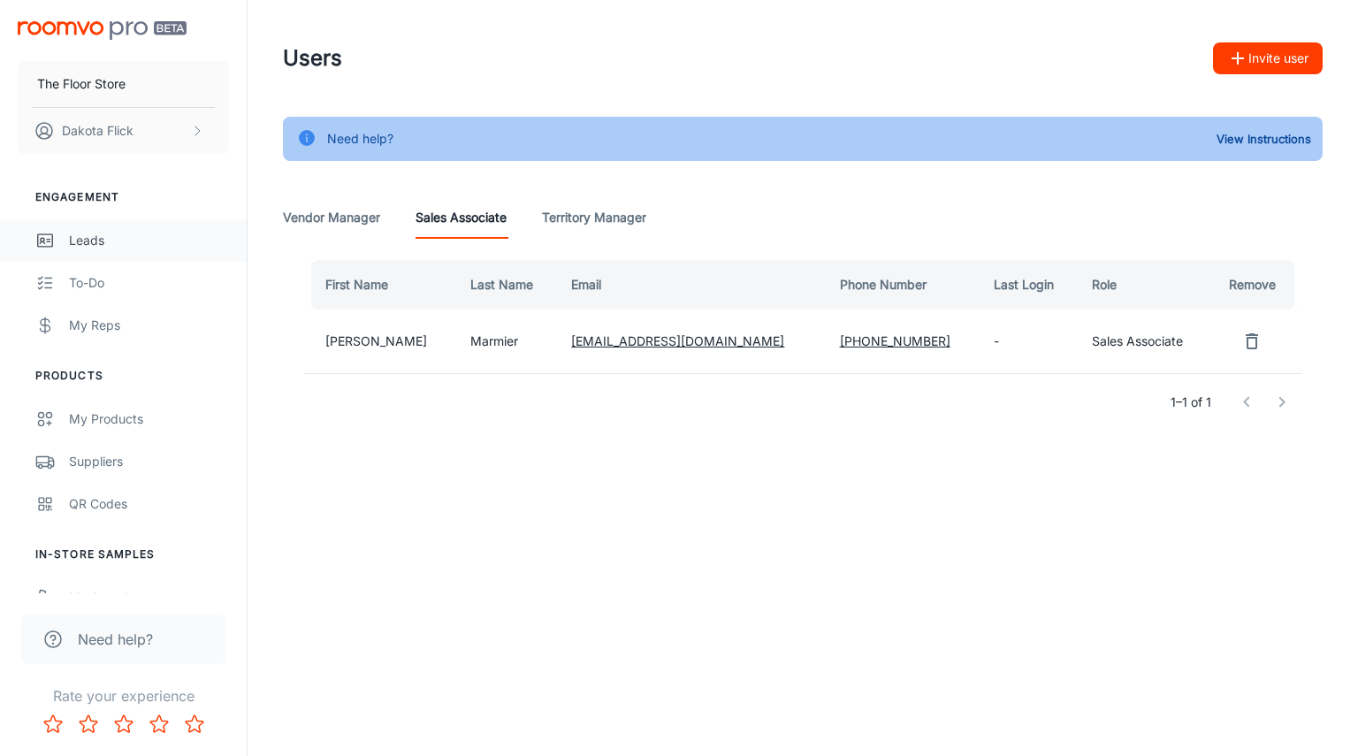
click at [109, 232] on div "Leads" at bounding box center [149, 240] width 160 height 19
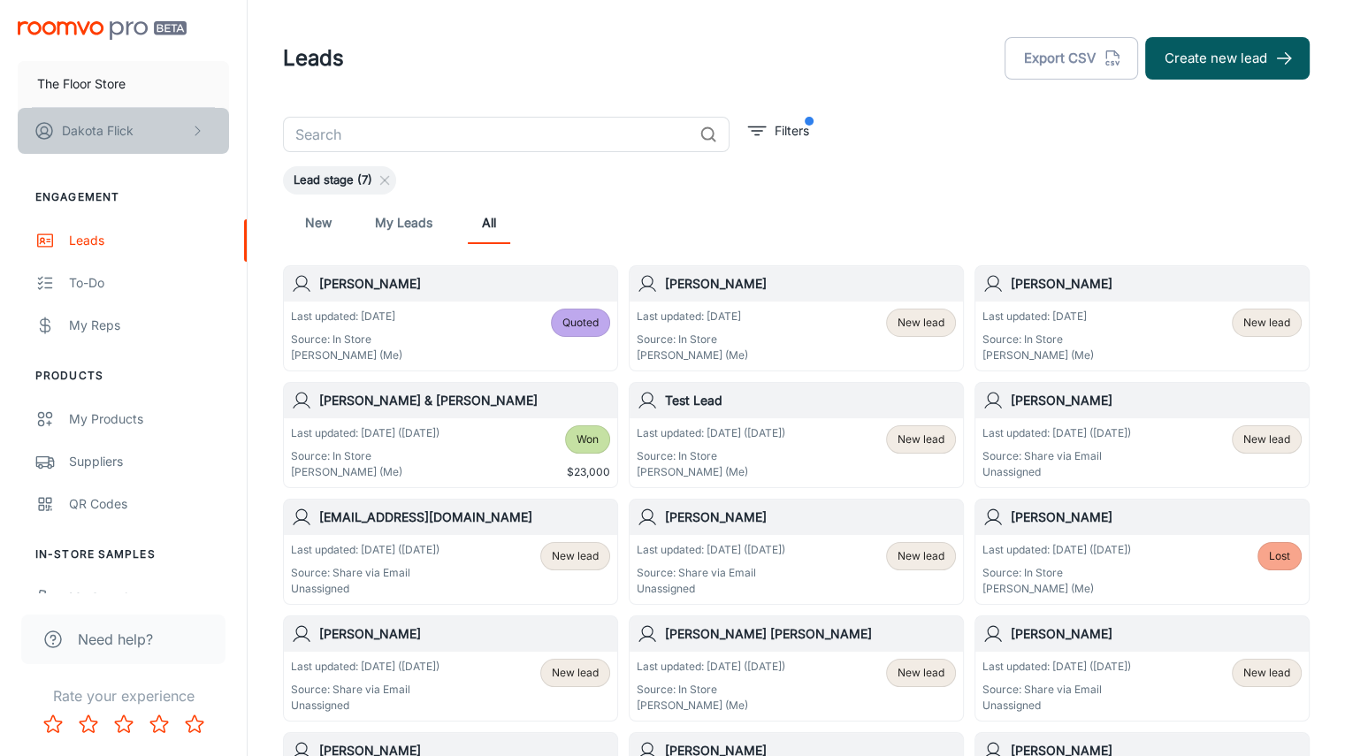
click at [158, 130] on button "[PERSON_NAME]" at bounding box center [123, 131] width 211 height 46
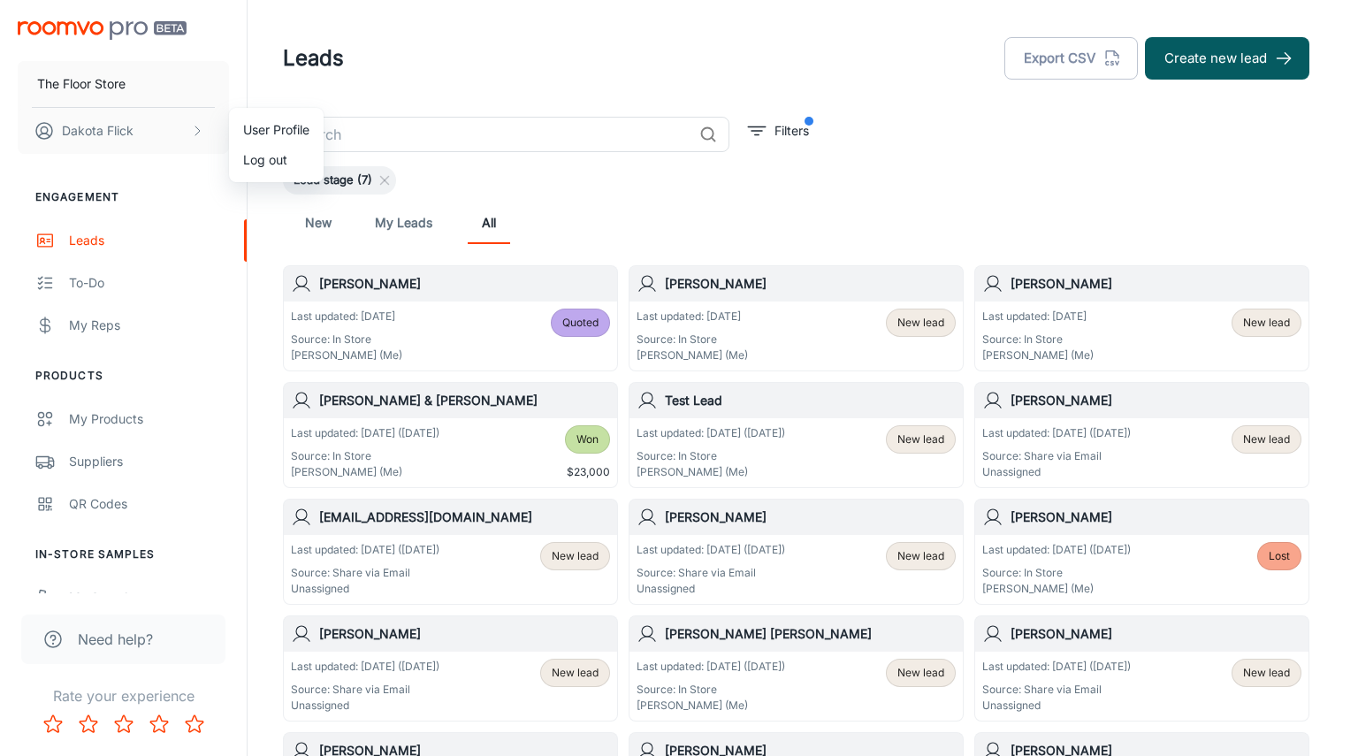
click at [537, 72] on div at bounding box center [679, 378] width 1358 height 756
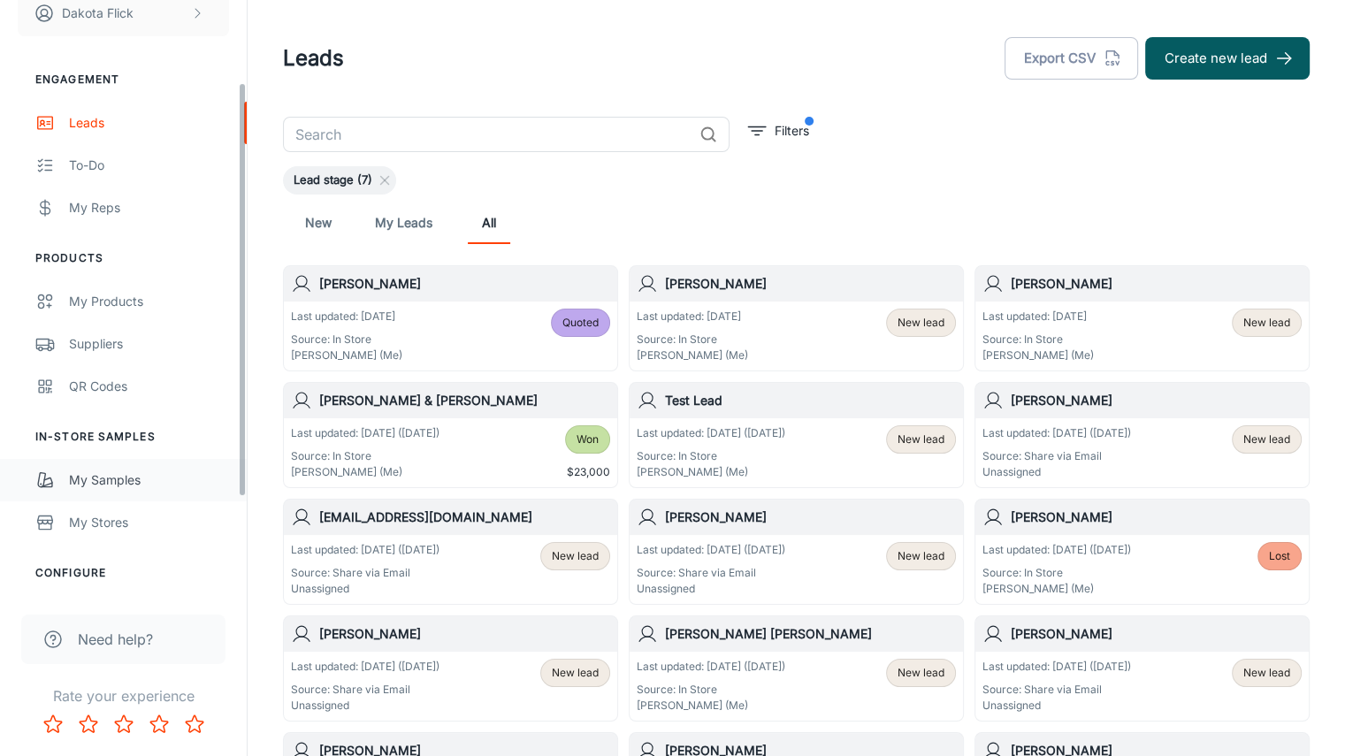
scroll to position [255, 0]
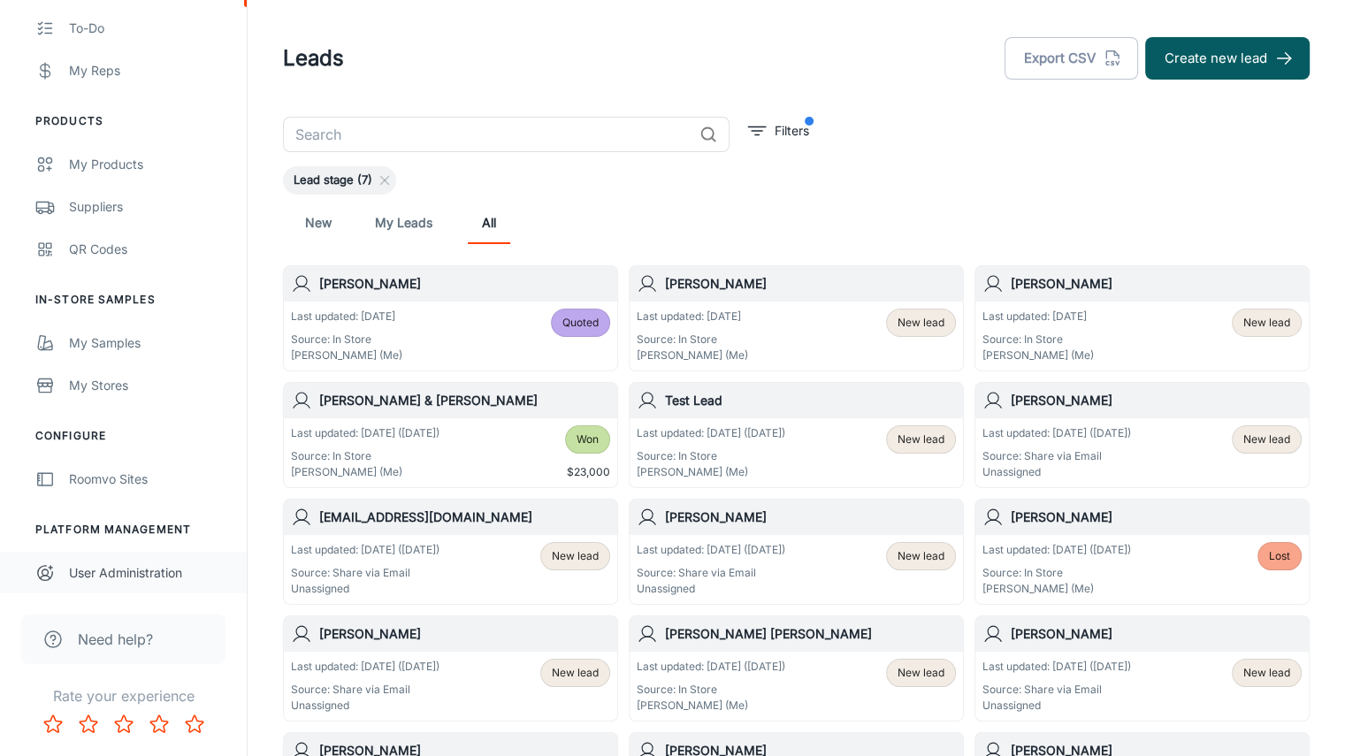
click at [110, 577] on div "User Administration" at bounding box center [149, 572] width 160 height 19
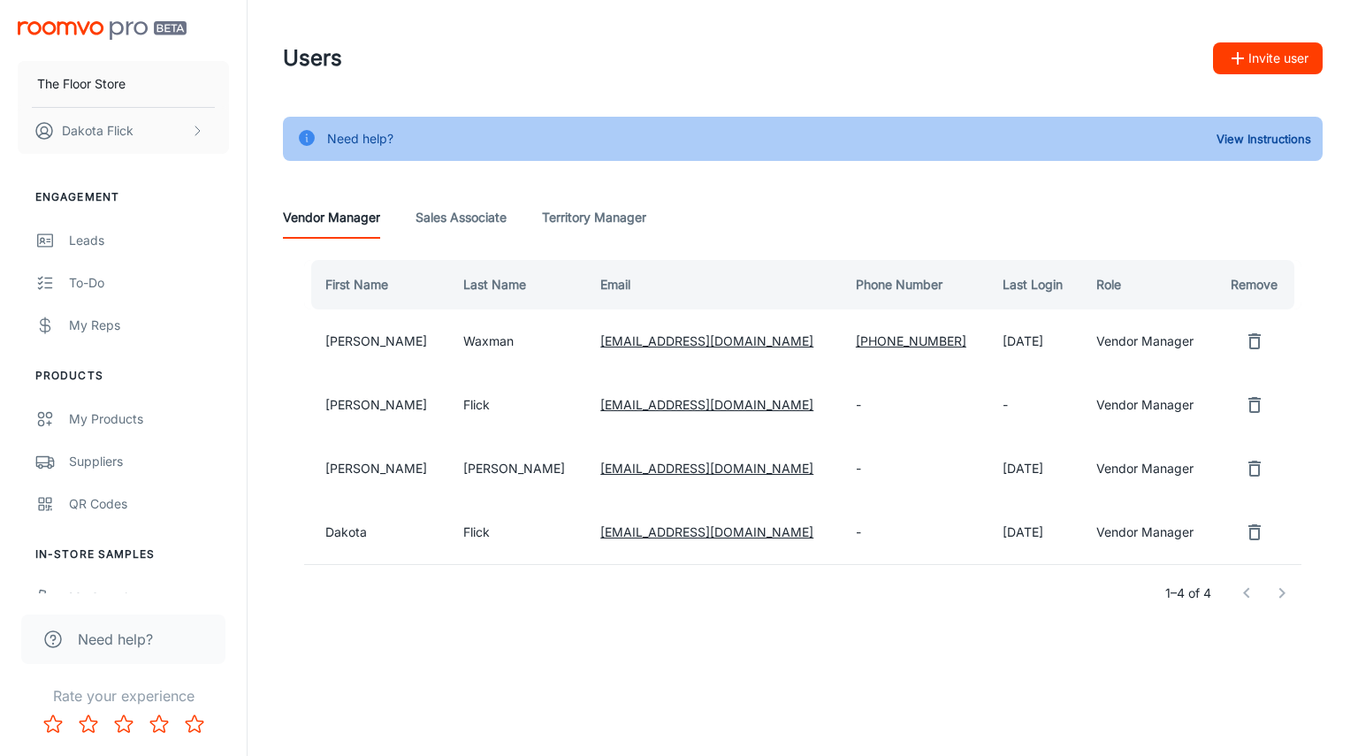
click at [466, 220] on Associate "Sales Associate" at bounding box center [460, 217] width 91 height 42
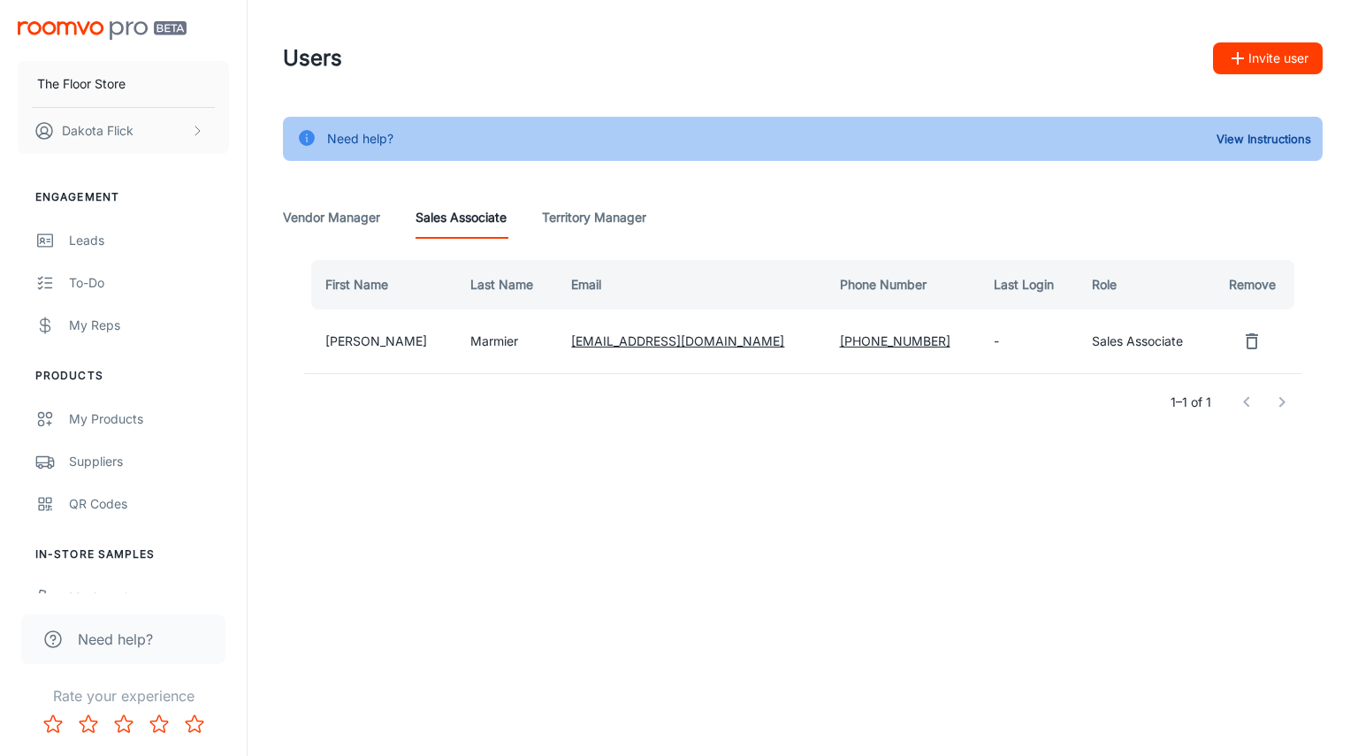
click at [1101, 341] on td "Sales Associate" at bounding box center [1144, 341] width 133 height 64
click at [249, 447] on div "The Floor Store Dakota Flick Engagement Leads To-do My Reps Products My Product…" at bounding box center [679, 261] width 1358 height 522
click at [104, 236] on div "Leads" at bounding box center [149, 240] width 160 height 19
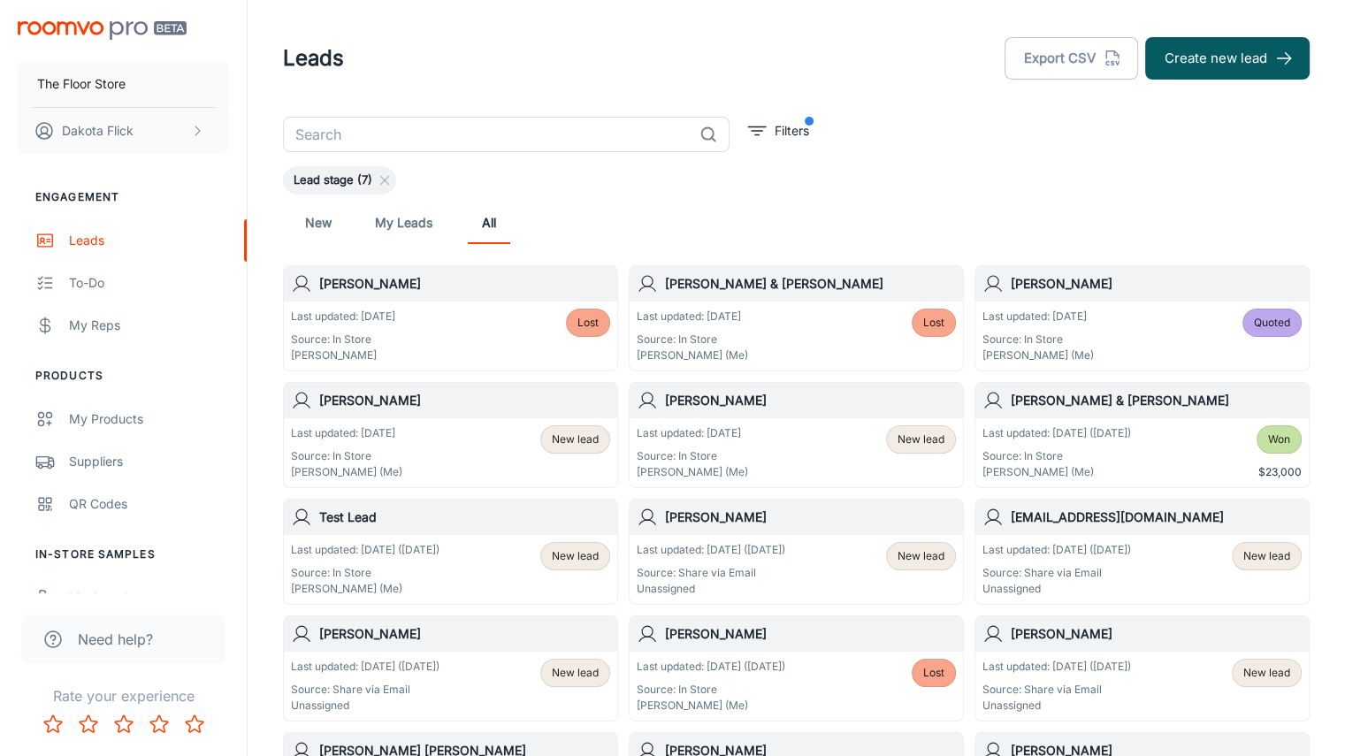
click at [377, 217] on link "My Leads" at bounding box center [403, 223] width 57 height 42
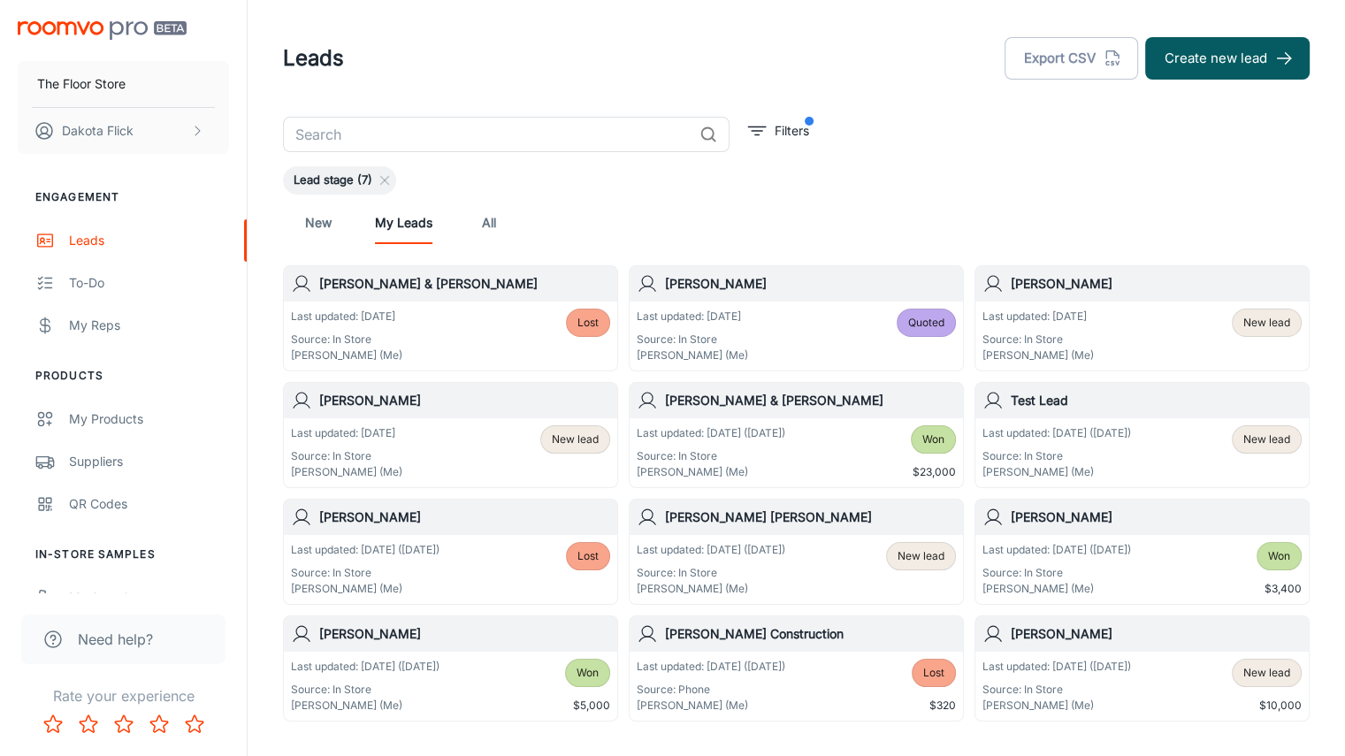
click at [309, 225] on link "New" at bounding box center [318, 223] width 42 height 42
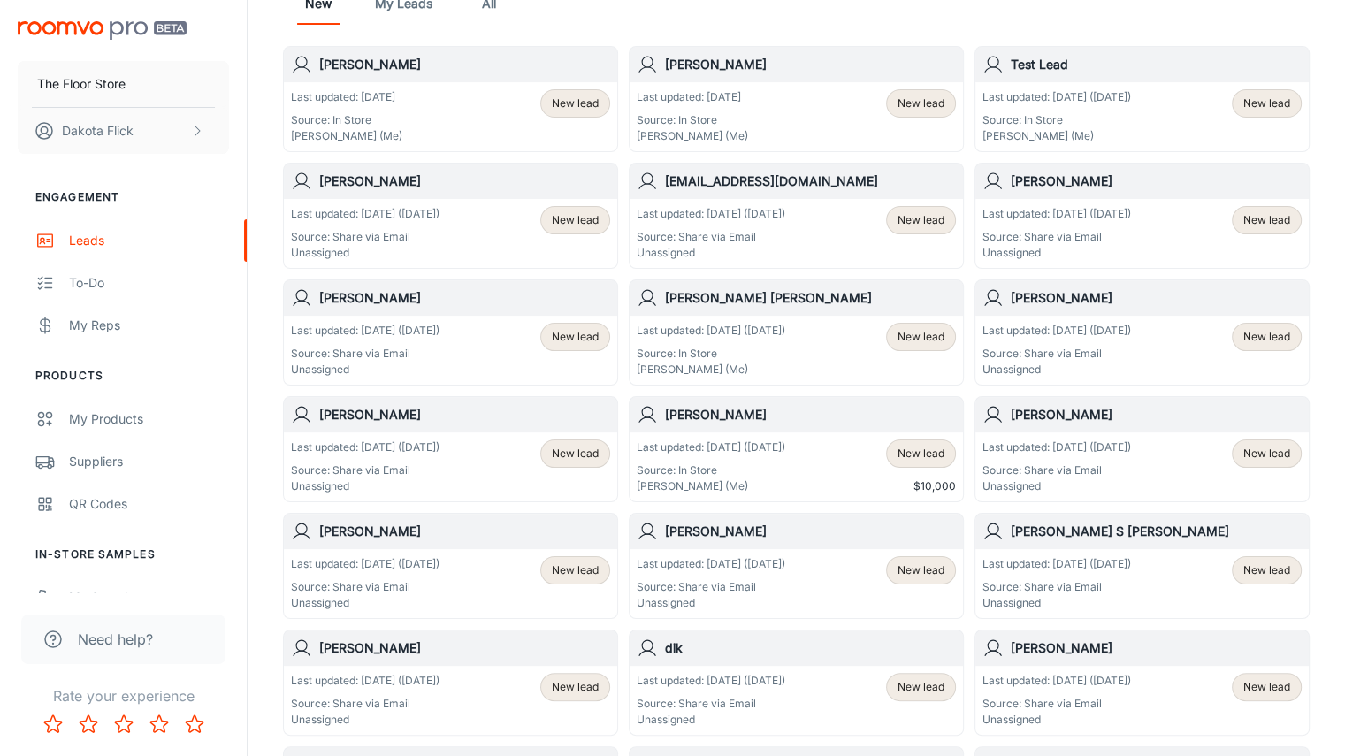
scroll to position [177, 0]
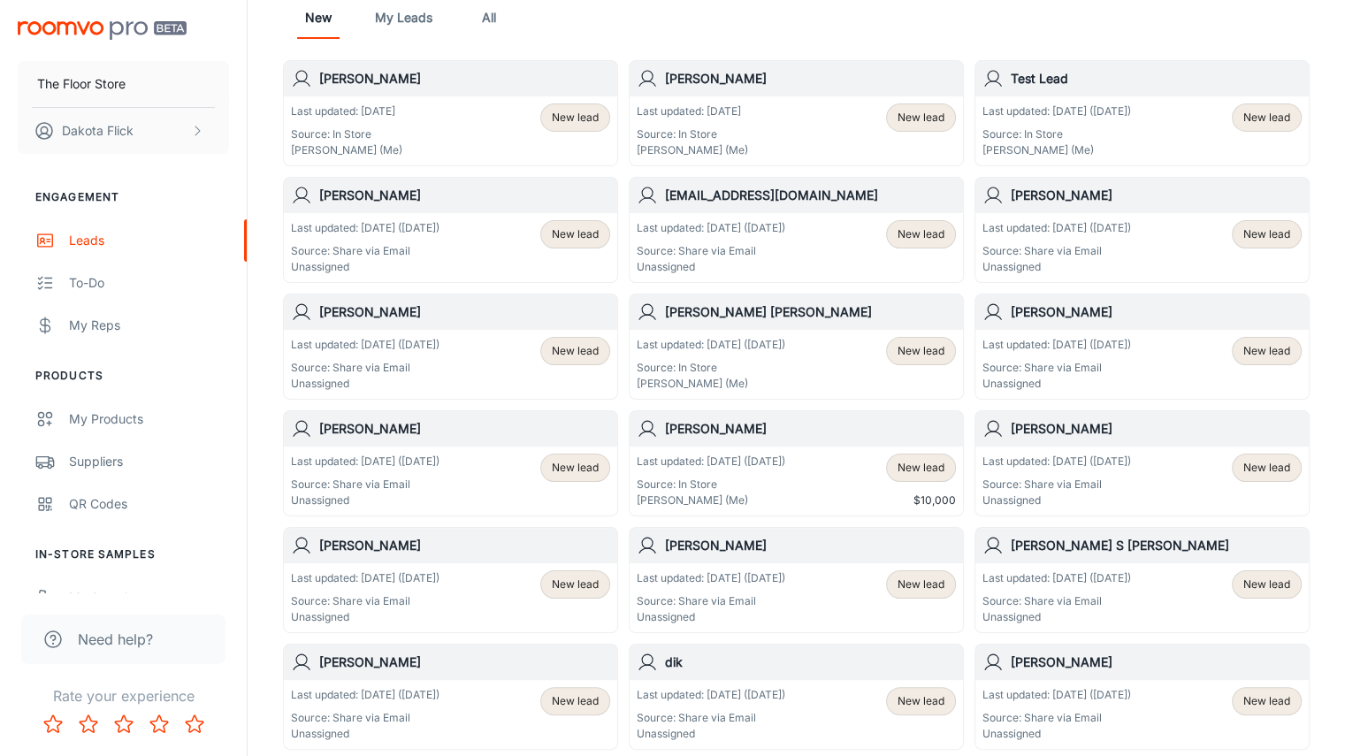
click at [398, 121] on div "Last updated: [DATE] Source: In Store [PERSON_NAME] (Me) New lead" at bounding box center [450, 130] width 319 height 55
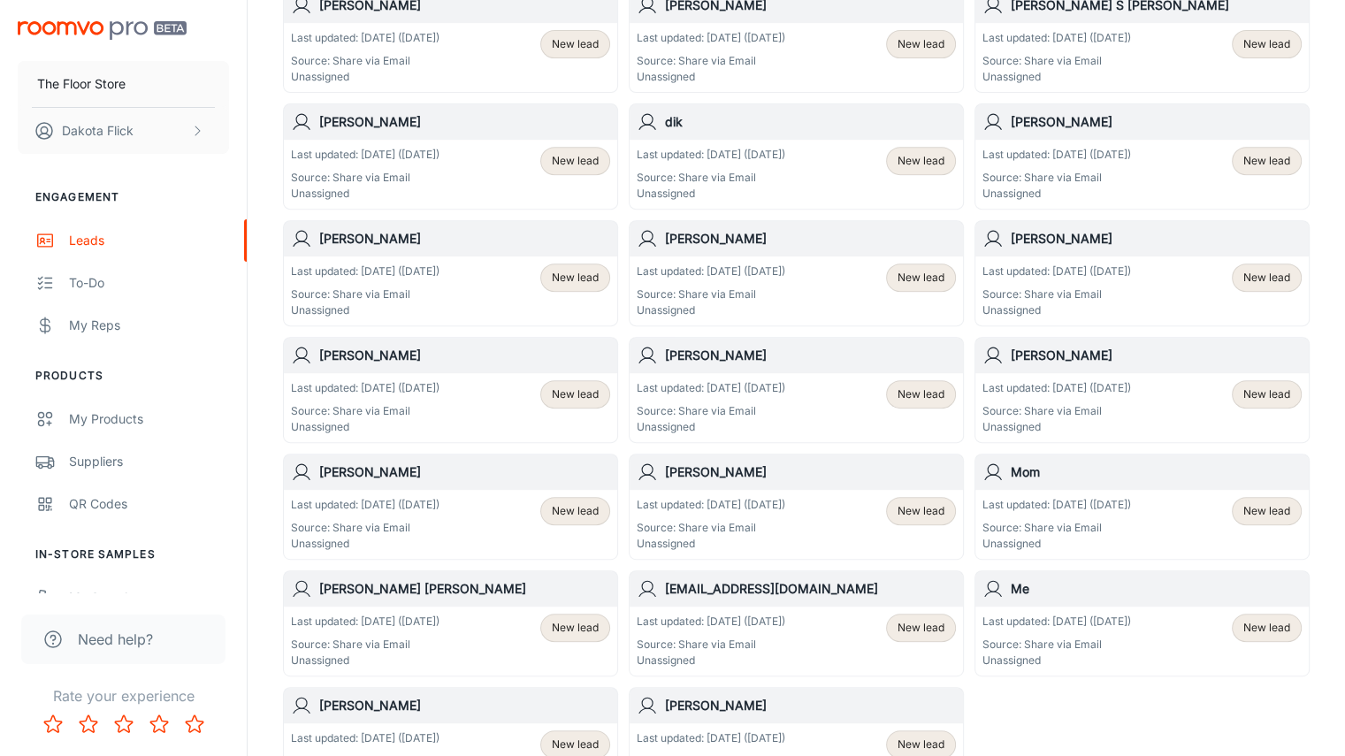
scroll to position [903, 0]
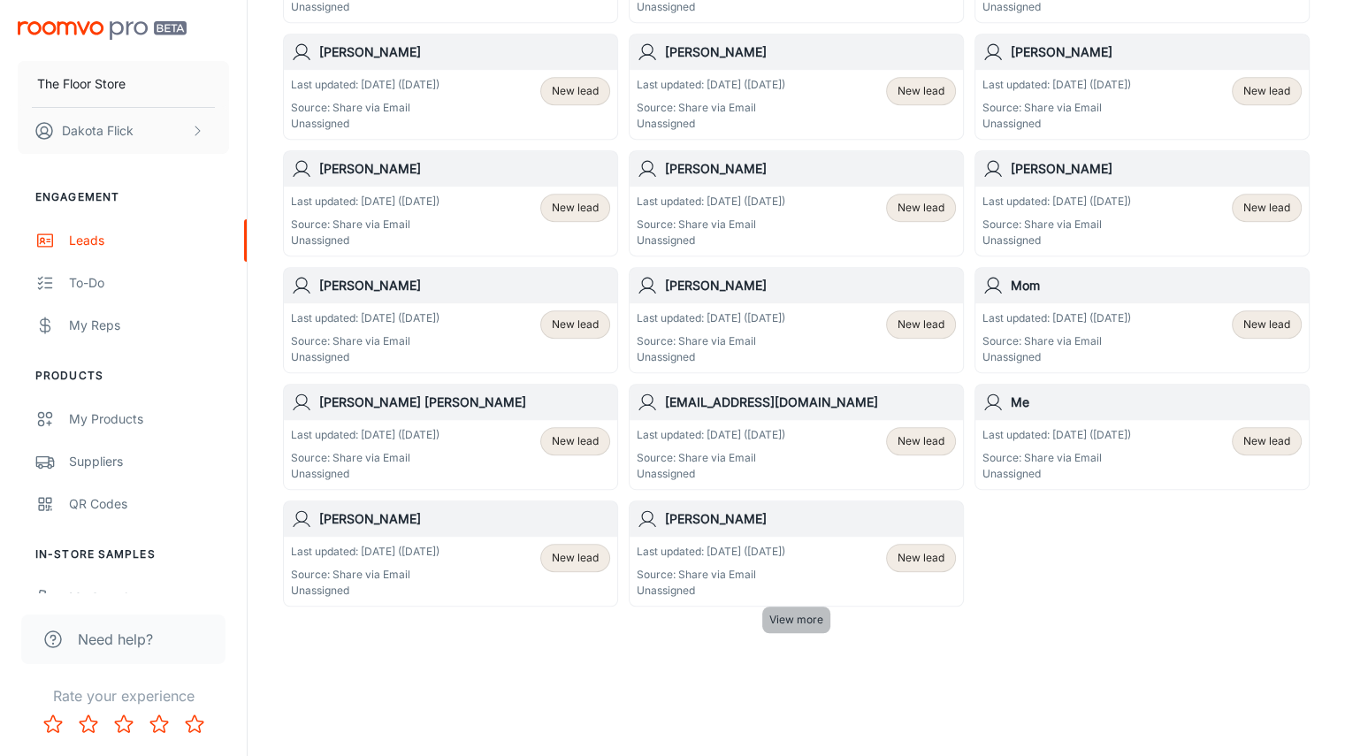
click at [785, 617] on span "View more" at bounding box center [796, 620] width 54 height 16
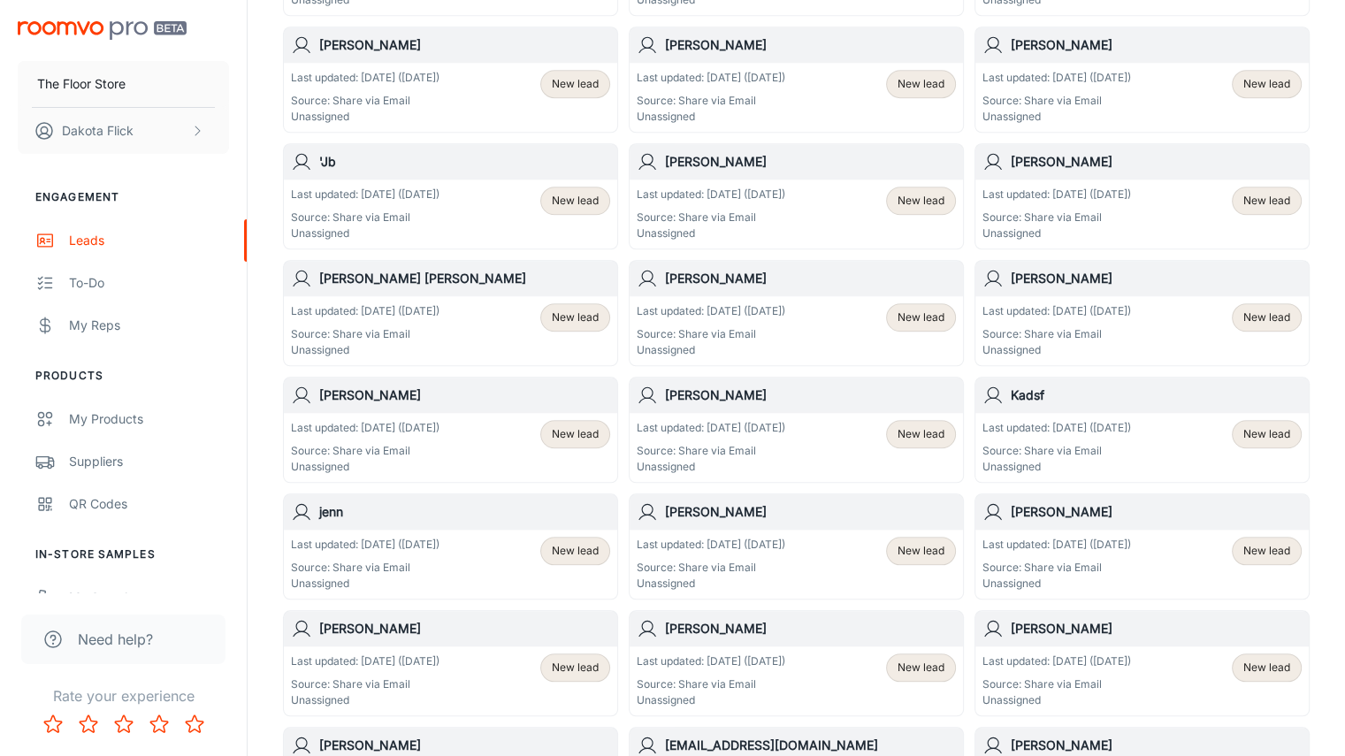
scroll to position [2183, 0]
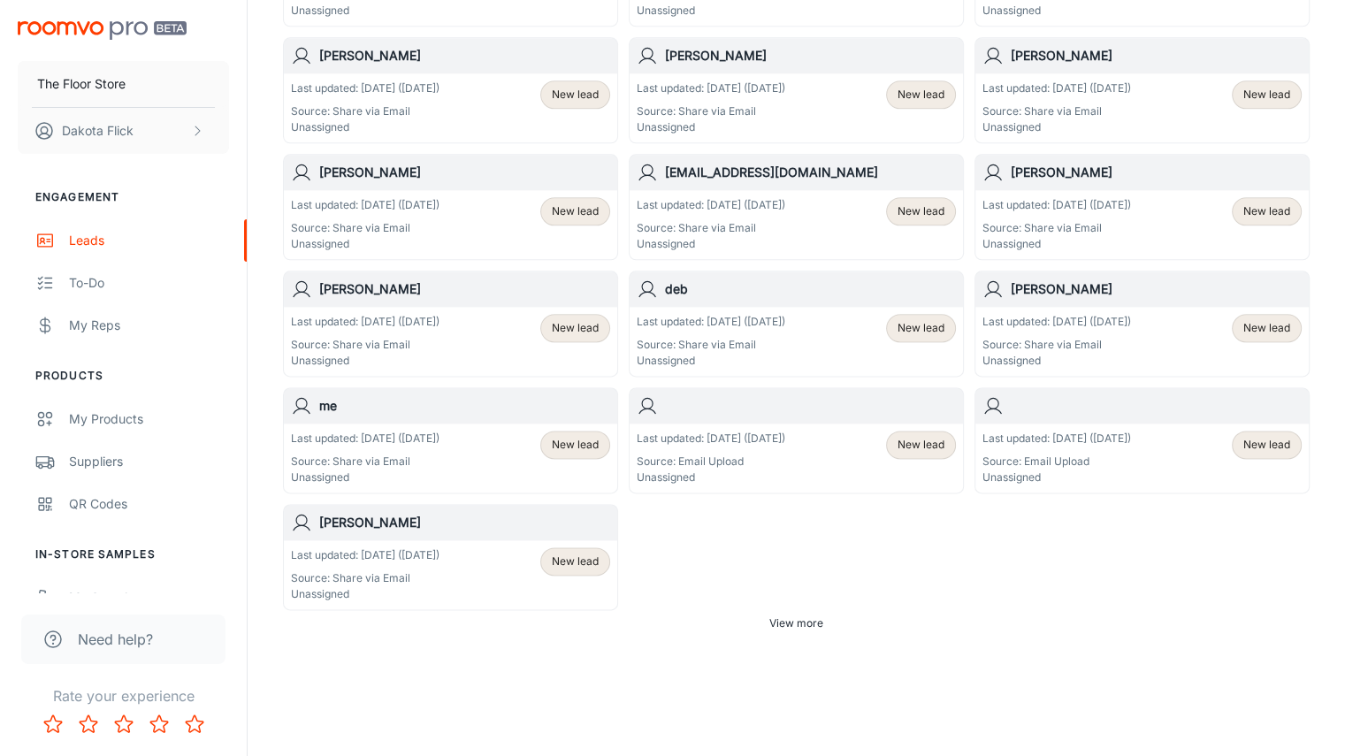
click at [802, 627] on button "View more" at bounding box center [796, 623] width 68 height 27
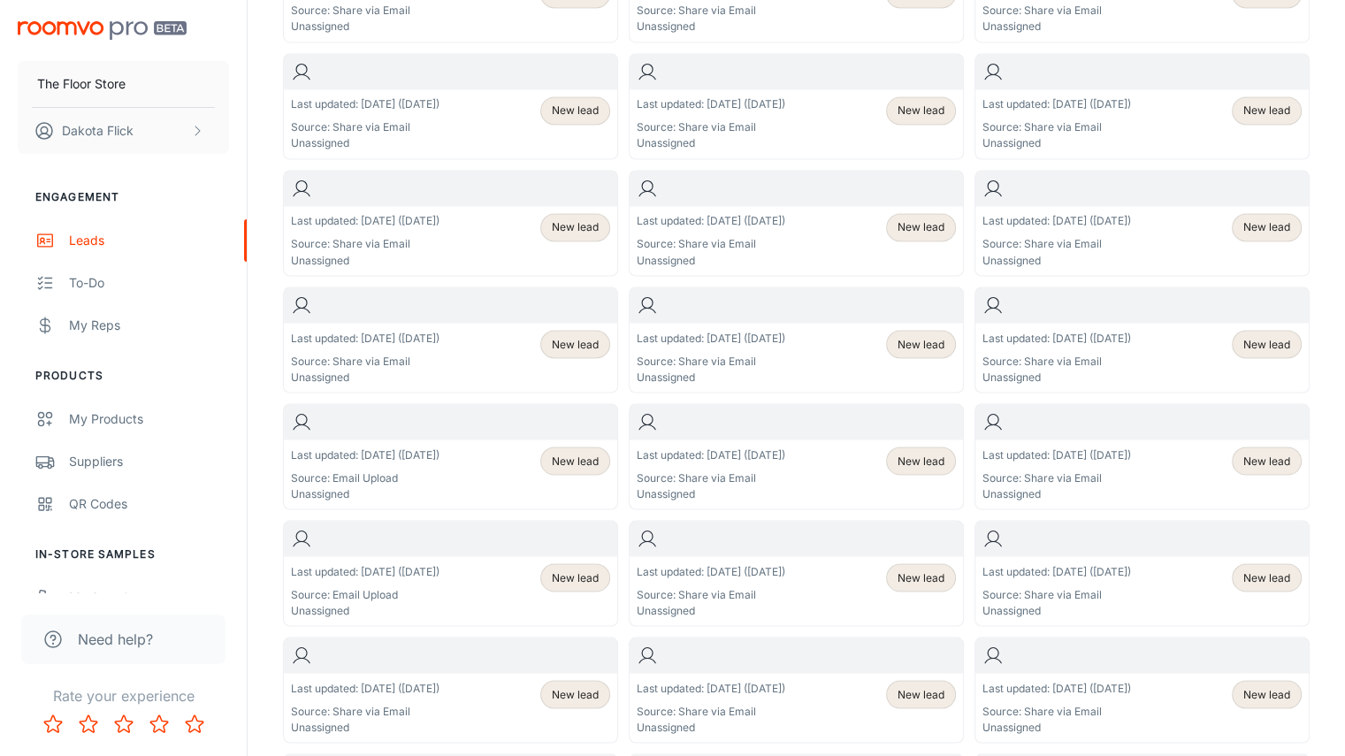
scroll to position [3347, 0]
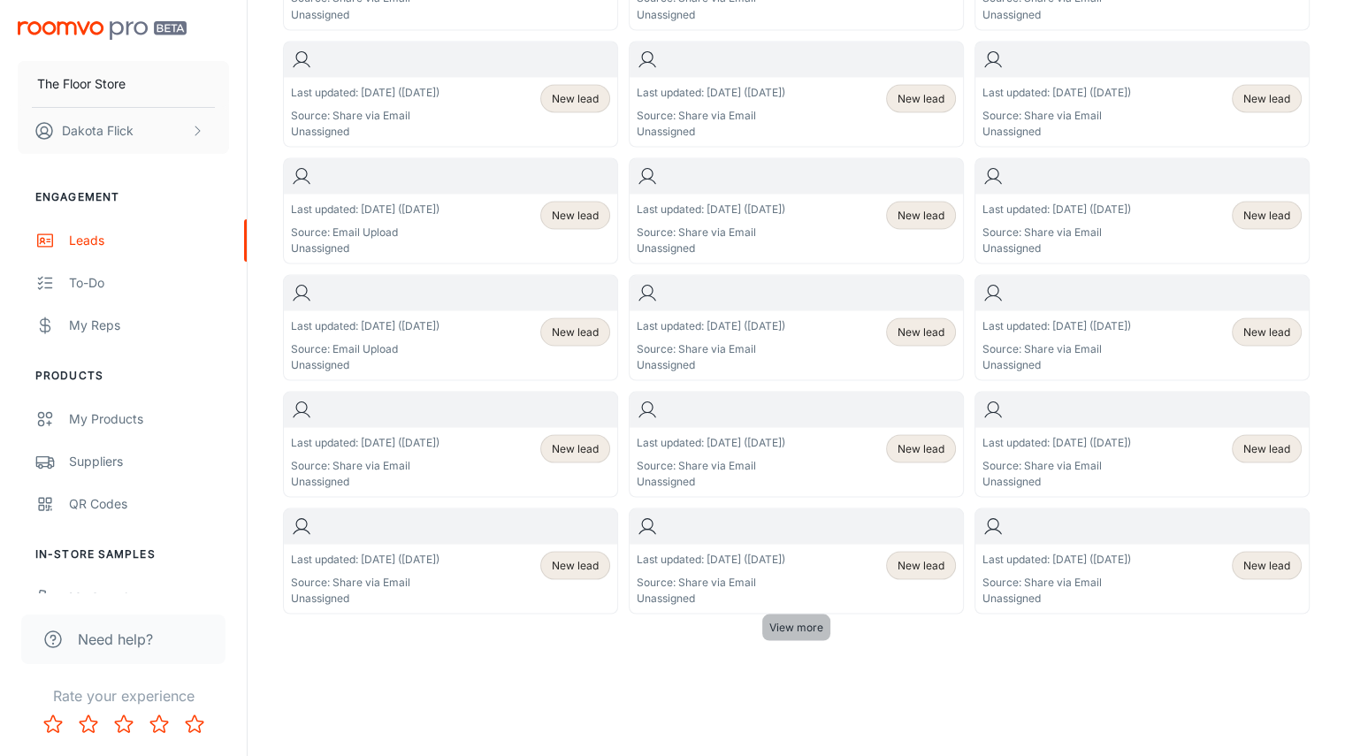
click at [800, 619] on span "View more" at bounding box center [796, 627] width 54 height 16
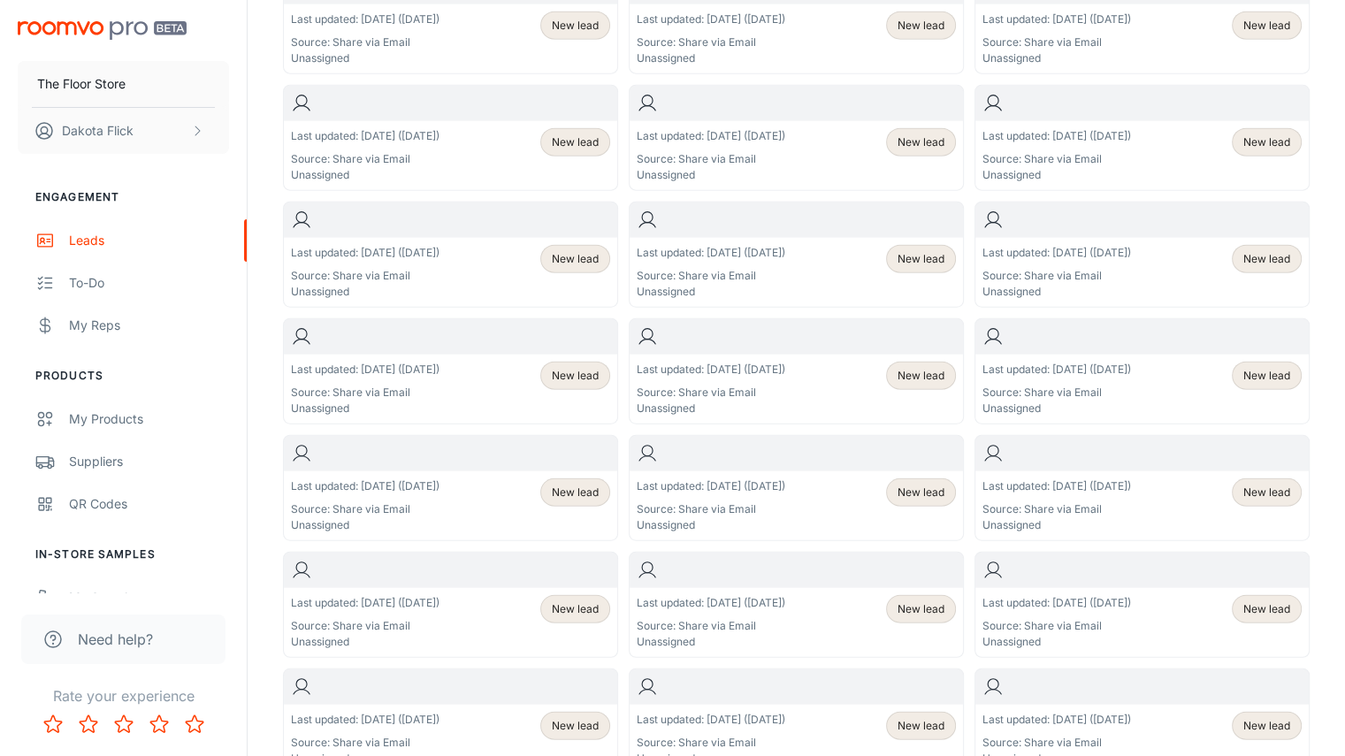
scroll to position [4626, 0]
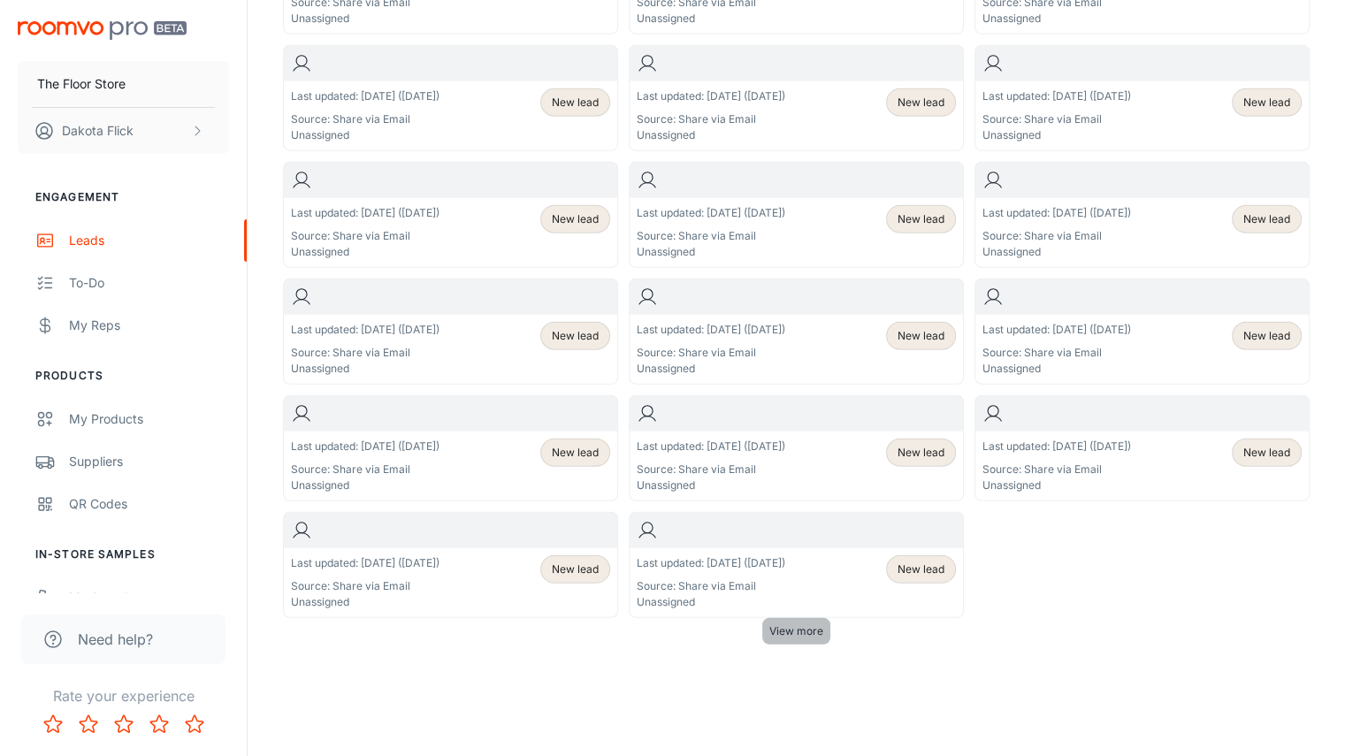
click at [806, 623] on span "View more" at bounding box center [796, 631] width 54 height 16
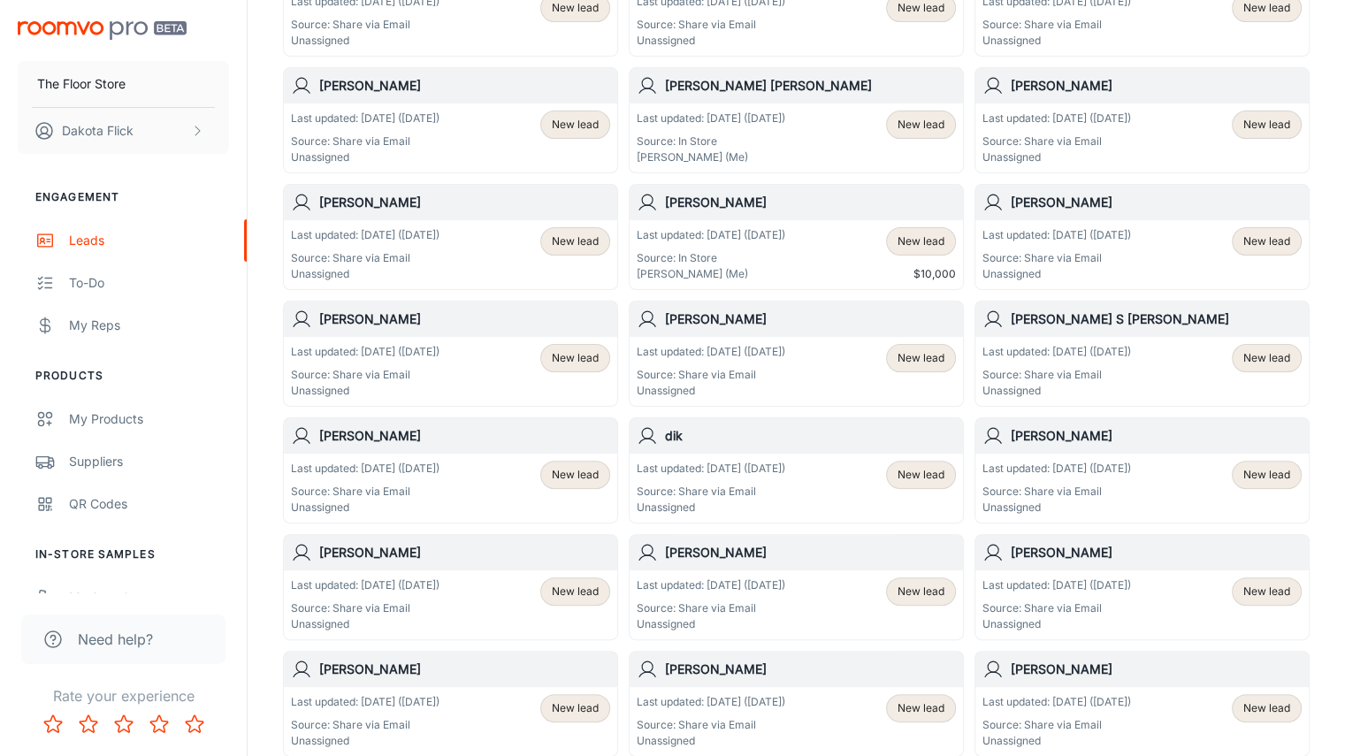
scroll to position [0, 0]
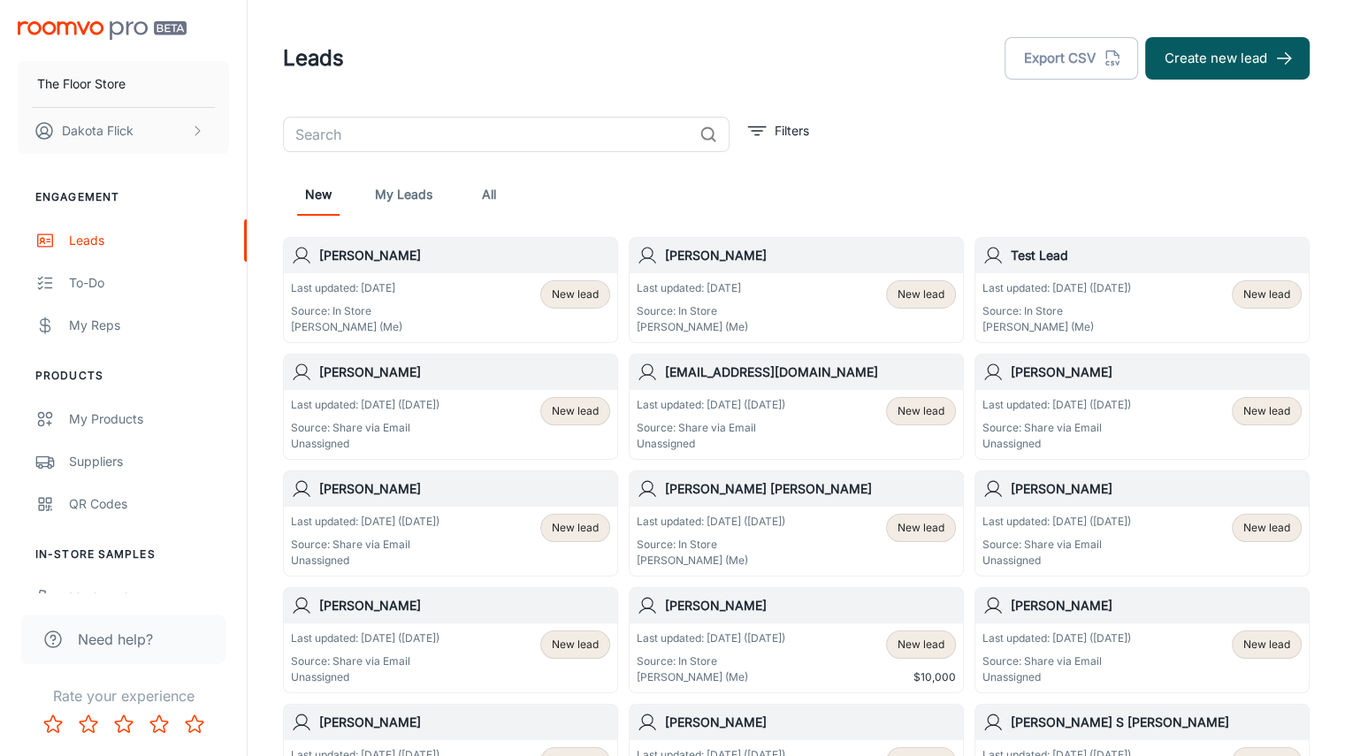
click at [849, 185] on div "New My Leads All" at bounding box center [796, 194] width 998 height 42
click at [757, 430] on p "Source: Share via Email" at bounding box center [710, 428] width 149 height 16
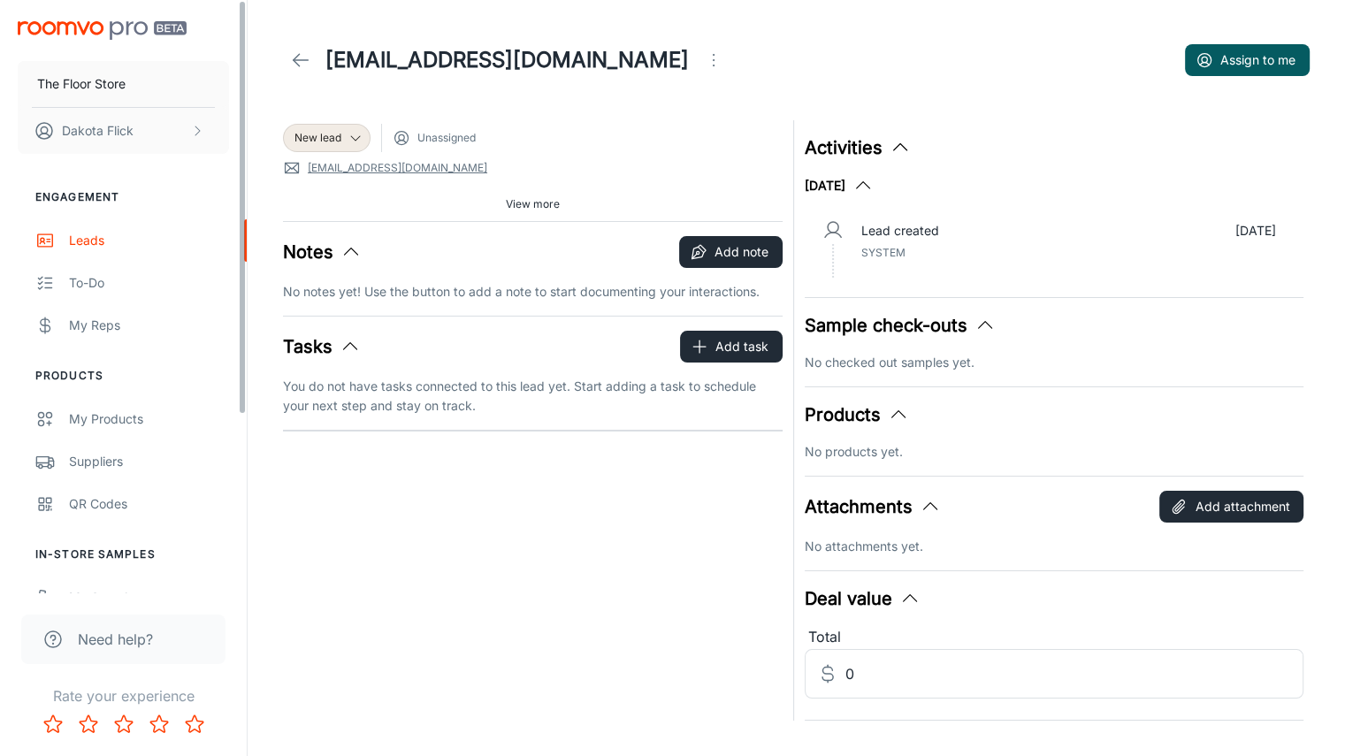
click at [521, 201] on span "View more" at bounding box center [533, 204] width 54 height 16
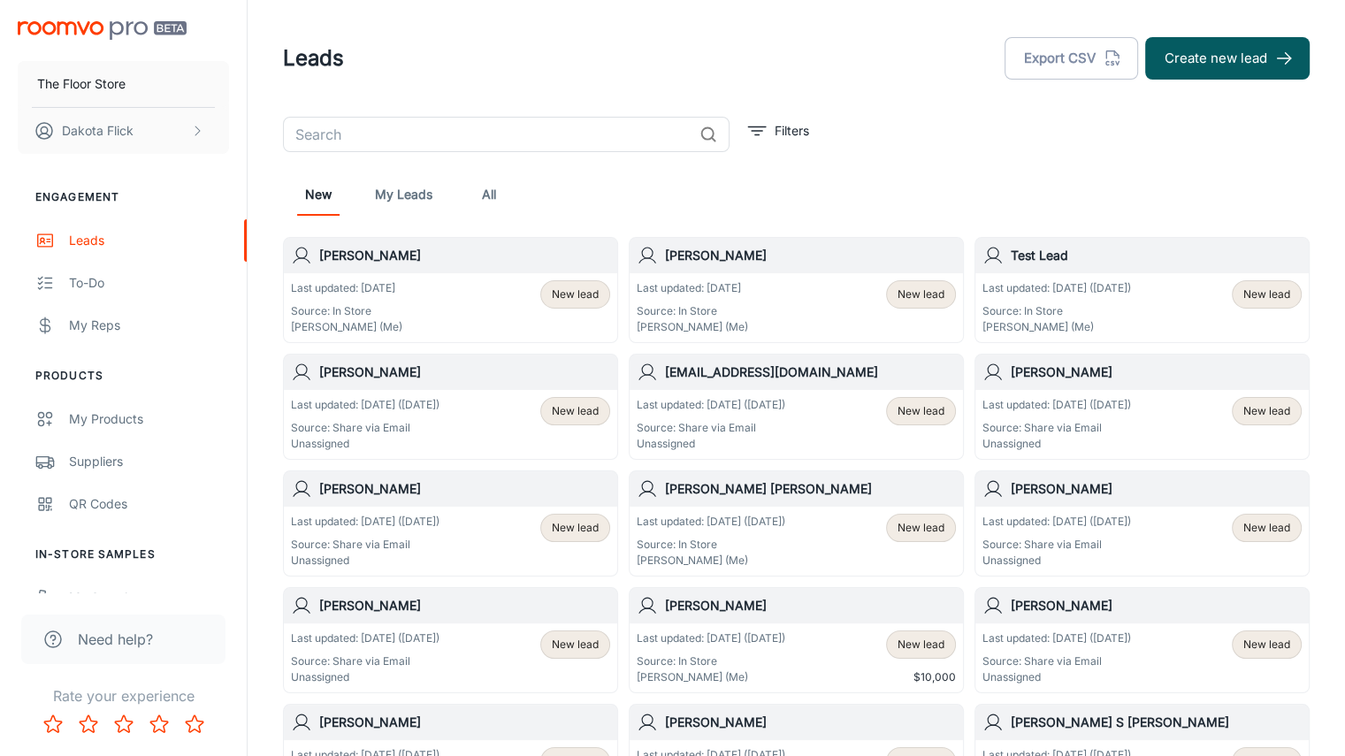
click at [1103, 407] on p "Last updated: [DATE] ([DATE])" at bounding box center [1056, 405] width 149 height 16
